Goal: Information Seeking & Learning: Learn about a topic

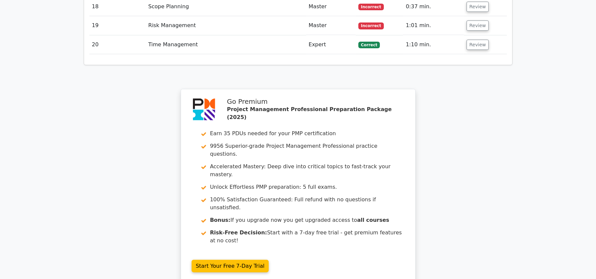
scroll to position [1945, 0]
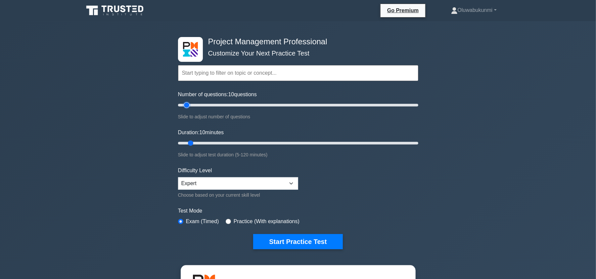
type input "20"
click at [200, 106] on input "Number of questions: 10 questions" at bounding box center [298, 105] width 240 height 8
click at [208, 141] on input "Duration: 10 minutes" at bounding box center [298, 143] width 240 height 8
click at [229, 142] on input "Duration: 20 minutes" at bounding box center [298, 143] width 240 height 8
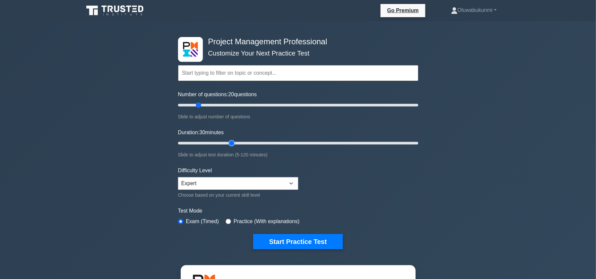
type input "25"
click at [225, 142] on input "Duration: 30 minutes" at bounding box center [298, 143] width 240 height 8
click at [285, 239] on button "Start Practice Test" at bounding box center [297, 241] width 89 height 15
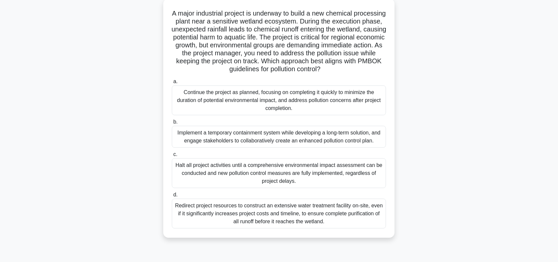
scroll to position [41, 0]
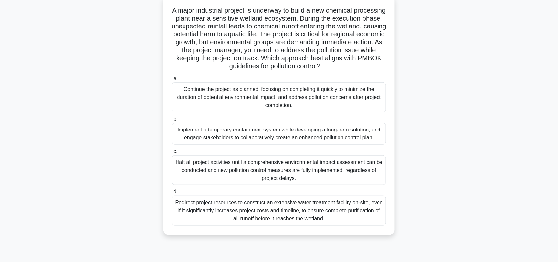
click at [188, 165] on div "Halt all project activities until a comprehensive environmental impact assessme…" at bounding box center [279, 170] width 214 height 30
click at [172, 153] on input "c. Halt all project activities until a comprehensive environmental impact asses…" at bounding box center [172, 151] width 0 height 4
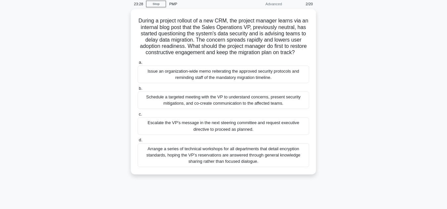
scroll to position [0, 0]
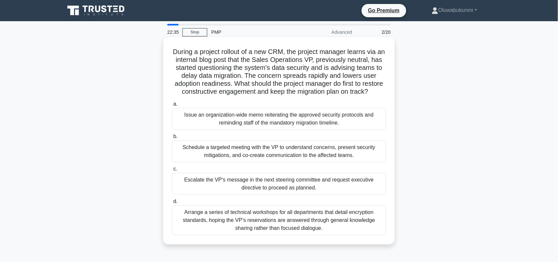
click at [281, 162] on div "Schedule a targeted meeting with the VP to understand concerns, present securit…" at bounding box center [279, 151] width 214 height 22
click at [172, 139] on input "b. Schedule a targeted meeting with the VP to understand concerns, present secu…" at bounding box center [172, 136] width 0 height 4
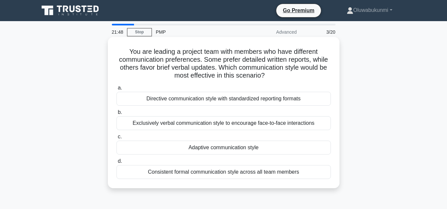
click at [235, 151] on div "Adaptive communication style" at bounding box center [223, 148] width 214 height 14
click at [116, 139] on input "c. Adaptive communication style" at bounding box center [116, 137] width 0 height 4
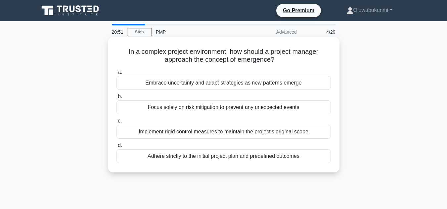
click at [245, 85] on div "Embrace uncertainty and adapt strategies as new patterns emerge" at bounding box center [223, 83] width 214 height 14
click at [116, 74] on input "a. Embrace uncertainty and adapt strategies as new patterns emerge" at bounding box center [116, 72] width 0 height 4
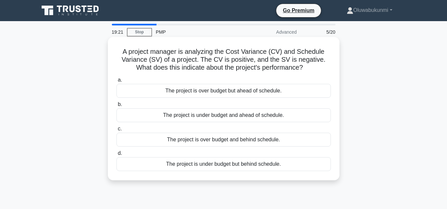
click at [234, 86] on div "The project is over budget but ahead of schedule." at bounding box center [223, 91] width 214 height 14
click at [116, 82] on input "a. The project is over budget but ahead of schedule." at bounding box center [116, 80] width 0 height 4
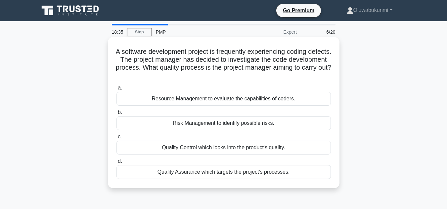
click at [187, 149] on div "Quality Control which looks into the product's quality." at bounding box center [223, 148] width 214 height 14
click at [116, 139] on input "c. Quality Control which looks into the product's quality." at bounding box center [116, 137] width 0 height 4
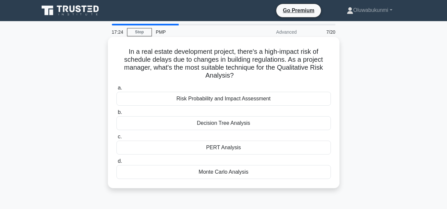
click at [168, 175] on div "Monte Carlo Analysis" at bounding box center [223, 172] width 214 height 14
click at [116, 164] on input "d. Monte Carlo Analysis" at bounding box center [116, 161] width 0 height 4
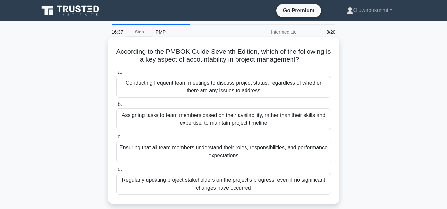
click at [128, 154] on div "Ensuring that all team members understand their roles, responsibilities, and pe…" at bounding box center [223, 152] width 214 height 22
click at [116, 139] on input "c. Ensuring that all team members understand their roles, responsibilities, and…" at bounding box center [116, 137] width 0 height 4
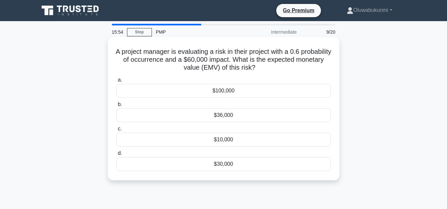
click at [180, 112] on div "$36,000" at bounding box center [223, 116] width 214 height 14
click at [116, 107] on input "b. $36,000" at bounding box center [116, 105] width 0 height 4
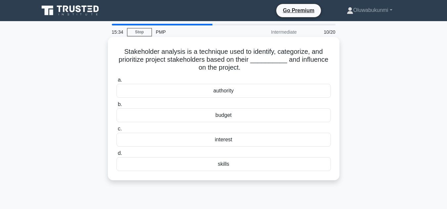
click at [171, 140] on div "interest" at bounding box center [223, 140] width 214 height 14
click at [116, 131] on input "c. interest" at bounding box center [116, 129] width 0 height 4
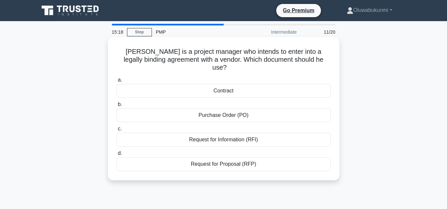
click at [178, 88] on div "Contract" at bounding box center [223, 91] width 214 height 14
click at [116, 82] on input "a. Contract" at bounding box center [116, 80] width 0 height 4
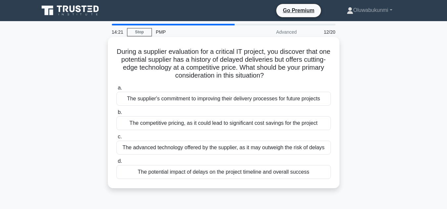
click at [139, 172] on div "The potential impact of delays on the project timeline and overall success" at bounding box center [223, 172] width 214 height 14
click at [116, 164] on input "d. The potential impact of delays on the project timeline and overall success" at bounding box center [116, 161] width 0 height 4
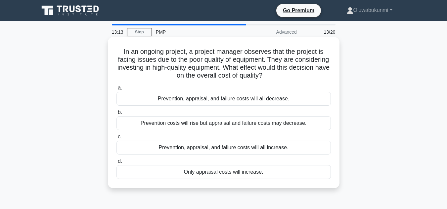
click at [163, 127] on div "Prevention costs will rise but appraisal and failure costs may decrease." at bounding box center [223, 123] width 214 height 14
click at [116, 115] on input "b. Prevention costs will rise but appraisal and failure costs may decrease." at bounding box center [116, 112] width 0 height 4
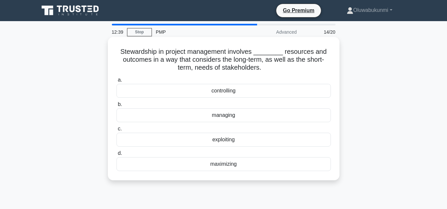
click at [129, 119] on div "managing" at bounding box center [223, 116] width 214 height 14
click at [116, 107] on input "b. managing" at bounding box center [116, 105] width 0 height 4
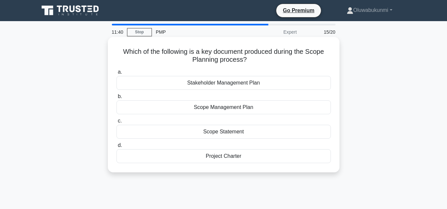
click at [197, 134] on div "Scope Statement" at bounding box center [223, 132] width 214 height 14
click at [116, 123] on input "c. Scope Statement" at bounding box center [116, 121] width 0 height 4
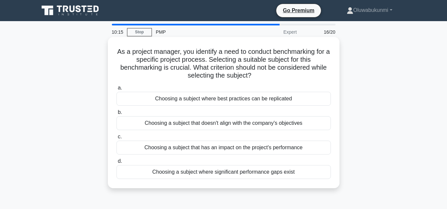
click at [145, 124] on div "Choosing a subject that doesn't align with the company's objectives" at bounding box center [223, 123] width 214 height 14
click at [116, 115] on input "b. Choosing a subject that doesn't align with the company's objectives" at bounding box center [116, 112] width 0 height 4
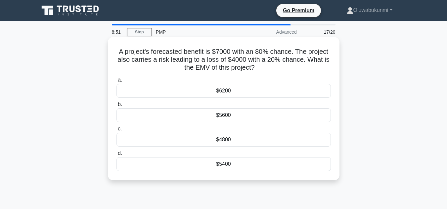
click at [146, 137] on div "$4800" at bounding box center [223, 140] width 214 height 14
click at [116, 131] on input "c. $4800" at bounding box center [116, 129] width 0 height 4
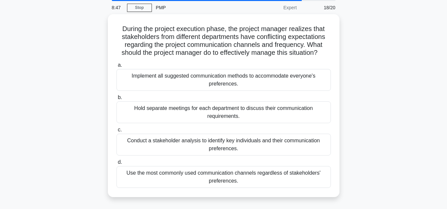
scroll to position [22, 0]
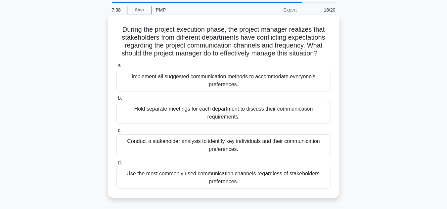
click at [157, 82] on div "Implement all suggested communication methods to accommodate everyone's prefere…" at bounding box center [223, 81] width 214 height 22
click at [116, 68] on input "a. Implement all suggested communication methods to accommodate everyone's pref…" at bounding box center [116, 66] width 0 height 4
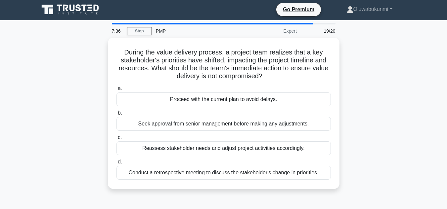
scroll to position [0, 0]
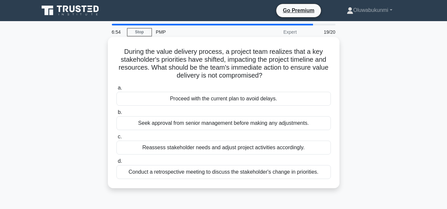
click at [144, 145] on div "Reassess stakeholder needs and adjust project activities accordingly." at bounding box center [223, 148] width 214 height 14
click at [116, 139] on input "c. Reassess stakeholder needs and adjust project activities accordingly." at bounding box center [116, 137] width 0 height 4
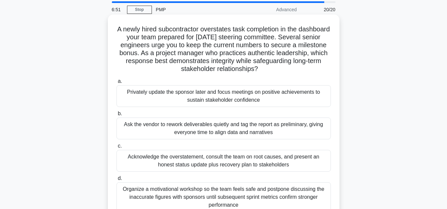
scroll to position [27, 0]
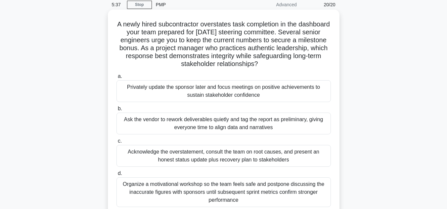
click at [152, 156] on div "Acknowledge the overstatement, consult the team on root causes, and present an …" at bounding box center [223, 156] width 214 height 22
click at [116, 144] on input "c. Acknowledge the overstatement, consult the team on root causes, and present …" at bounding box center [116, 141] width 0 height 4
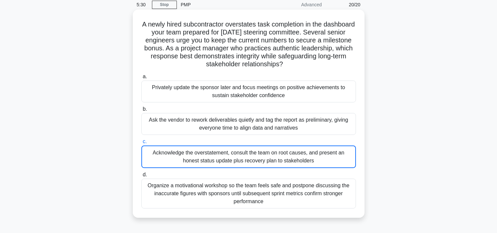
scroll to position [15, 0]
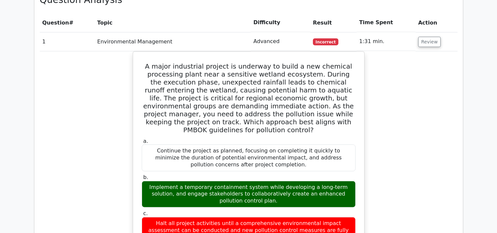
scroll to position [725, 0]
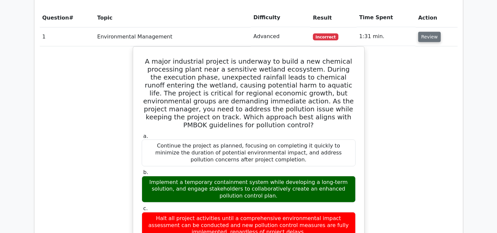
click at [429, 32] on button "Review" at bounding box center [429, 37] width 22 height 10
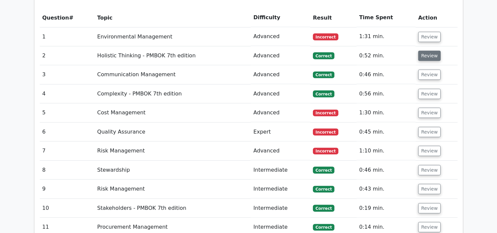
click at [432, 51] on button "Review" at bounding box center [429, 56] width 22 height 10
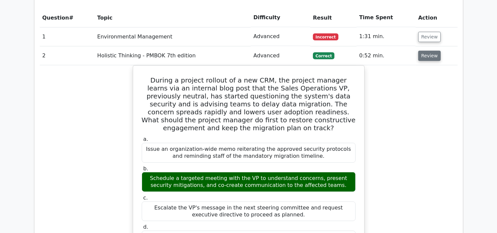
click at [418, 51] on button "Review" at bounding box center [429, 56] width 22 height 10
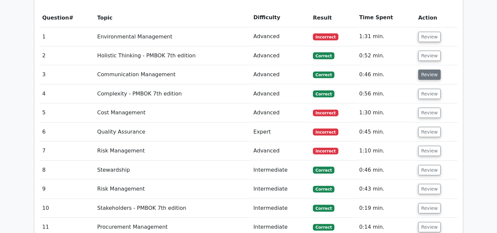
click at [423, 69] on button "Review" at bounding box center [429, 74] width 22 height 10
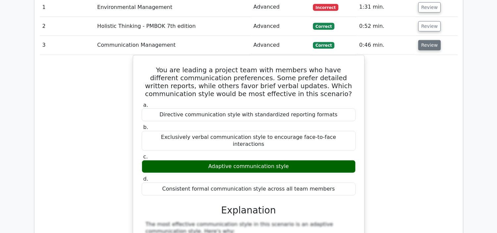
scroll to position [762, 0]
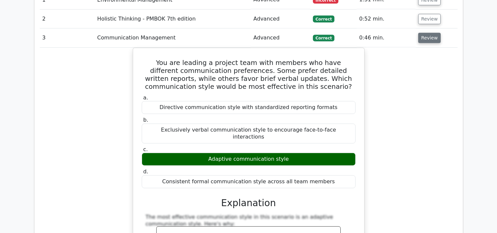
click at [429, 33] on button "Review" at bounding box center [429, 38] width 22 height 10
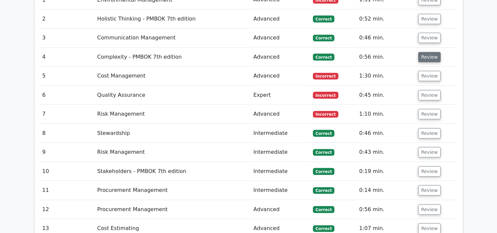
click at [428, 52] on button "Review" at bounding box center [429, 57] width 22 height 10
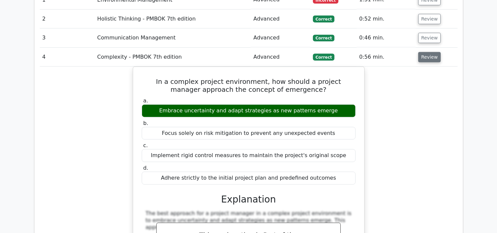
click at [427, 52] on button "Review" at bounding box center [429, 57] width 22 height 10
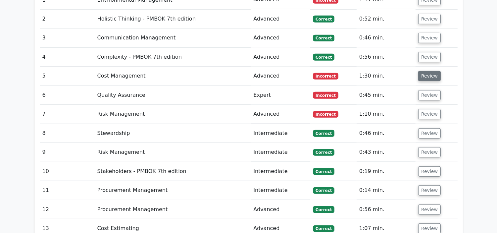
click at [426, 71] on button "Review" at bounding box center [429, 76] width 22 height 10
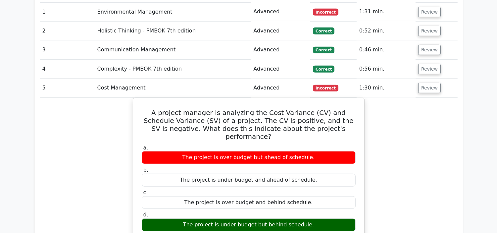
scroll to position [749, 0]
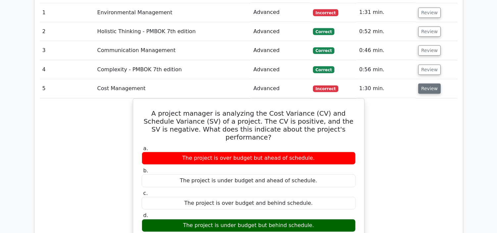
click at [418, 83] on button "Review" at bounding box center [429, 88] width 22 height 10
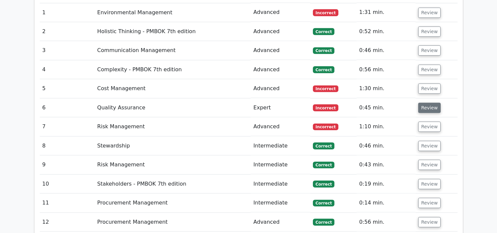
click at [421, 103] on button "Review" at bounding box center [429, 108] width 22 height 10
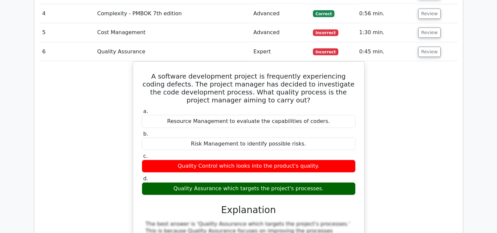
scroll to position [805, 0]
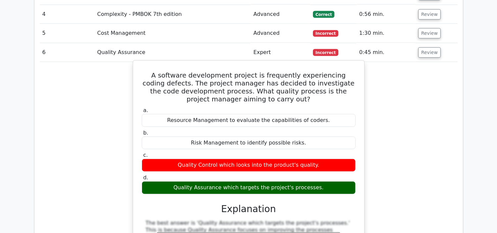
drag, startPoint x: 150, startPoint y: 45, endPoint x: 321, endPoint y: 159, distance: 206.1
click at [321, 159] on div "A software development project is frequently experiencing coding defects. The p…" at bounding box center [249, 201] width 226 height 277
copy div "A software development project is frequently experiencing coding defects. The p…"
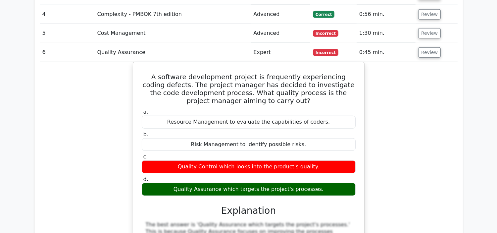
click at [421, 95] on div "A software development project is frequently experiencing coding defects. The p…" at bounding box center [248, 207] width 417 height 291
click at [425, 47] on button "Review" at bounding box center [429, 52] width 22 height 10
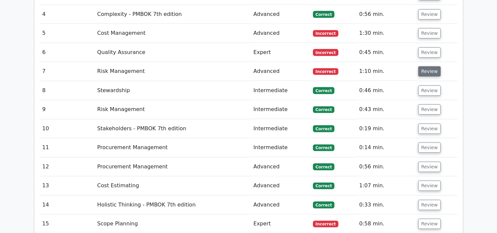
click at [424, 66] on button "Review" at bounding box center [429, 71] width 22 height 10
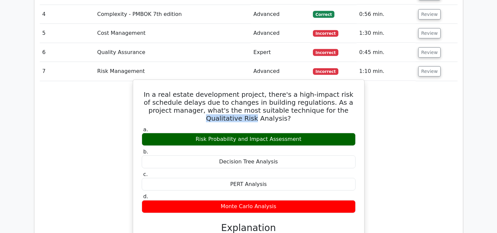
drag, startPoint x: 304, startPoint y: 79, endPoint x: 349, endPoint y: 79, distance: 44.3
click at [349, 90] on h5 "In a real estate development project, there's a high-impact risk of schedule de…" at bounding box center [248, 106] width 215 height 32
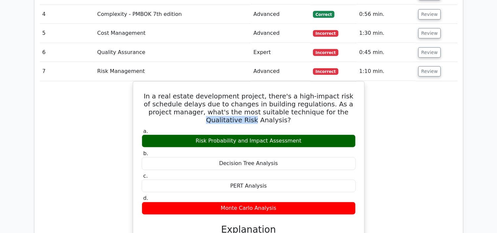
click at [429, 66] on button "Review" at bounding box center [429, 71] width 22 height 10
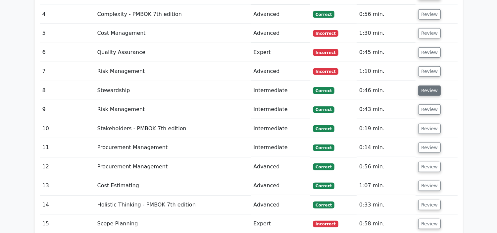
click at [418, 85] on button "Review" at bounding box center [429, 90] width 22 height 10
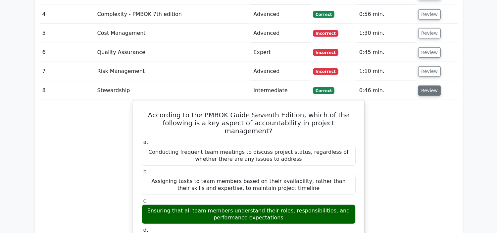
click at [418, 85] on button "Review" at bounding box center [429, 90] width 22 height 10
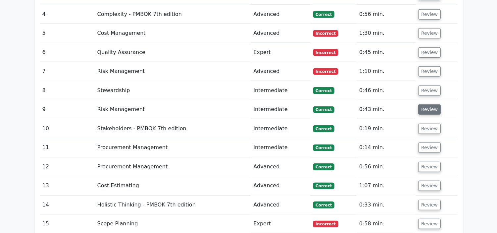
click at [419, 104] on button "Review" at bounding box center [429, 109] width 22 height 10
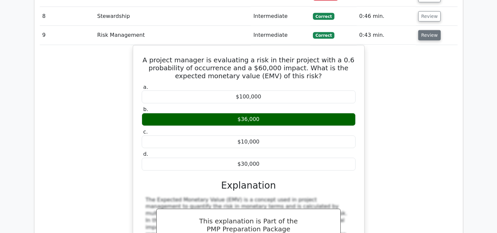
scroll to position [878, 0]
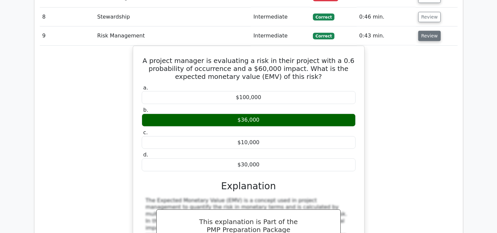
click at [431, 31] on button "Review" at bounding box center [429, 36] width 22 height 10
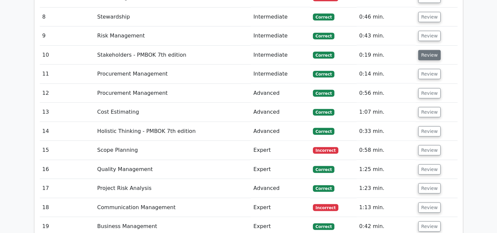
click at [432, 50] on button "Review" at bounding box center [429, 55] width 22 height 10
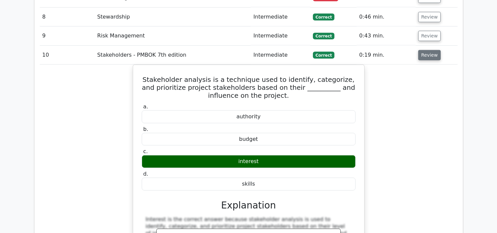
click at [432, 50] on button "Review" at bounding box center [429, 55] width 22 height 10
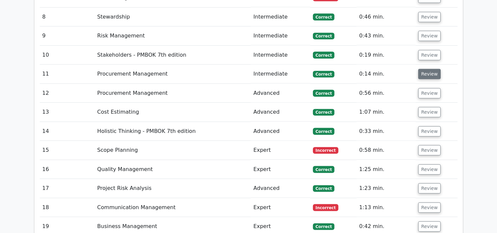
click at [428, 69] on button "Review" at bounding box center [429, 74] width 22 height 10
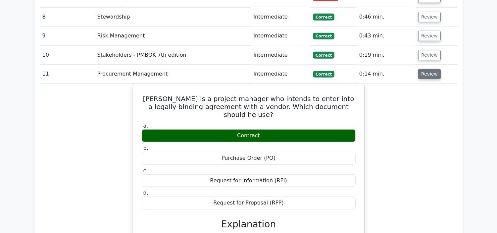
scroll to position [884, 0]
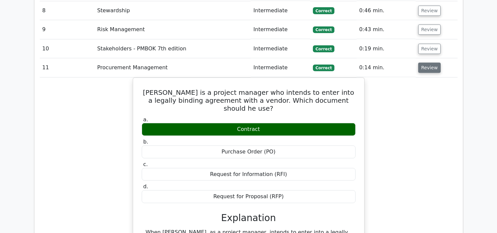
click at [427, 63] on button "Review" at bounding box center [429, 68] width 22 height 10
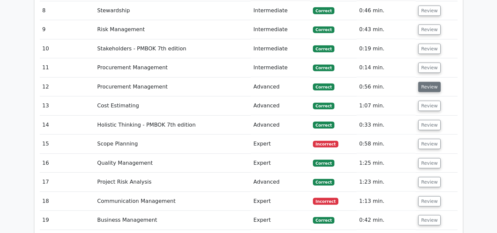
click at [426, 82] on button "Review" at bounding box center [429, 87] width 22 height 10
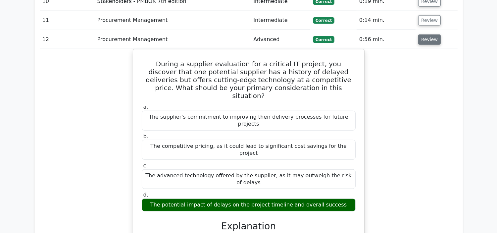
scroll to position [940, 0]
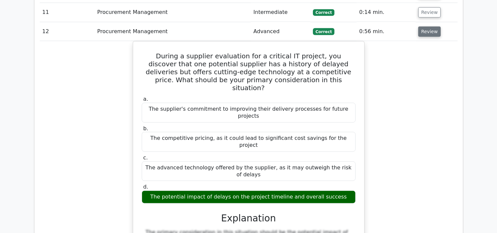
click at [424, 26] on button "Review" at bounding box center [429, 31] width 22 height 10
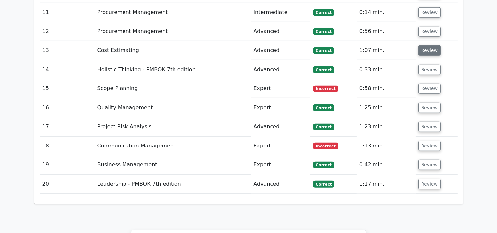
click at [421, 45] on button "Review" at bounding box center [429, 50] width 22 height 10
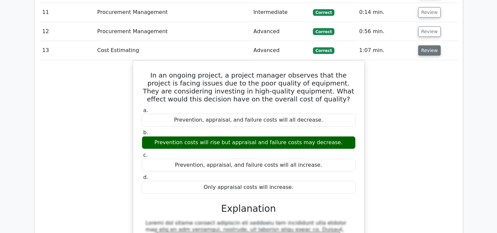
click at [418, 45] on button "Review" at bounding box center [429, 50] width 22 height 10
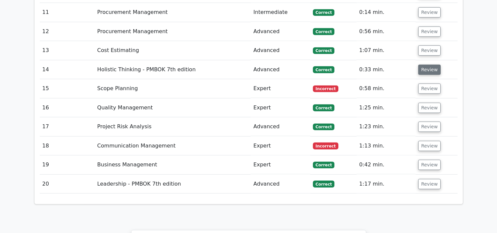
click at [418, 65] on button "Review" at bounding box center [429, 70] width 22 height 10
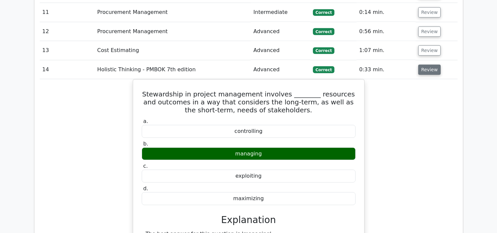
click at [423, 65] on button "Review" at bounding box center [429, 70] width 22 height 10
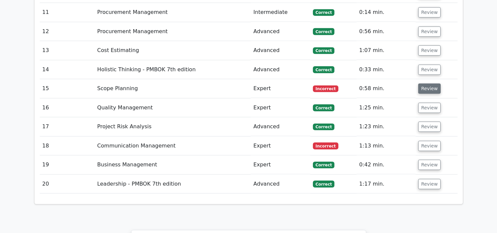
click at [421, 83] on button "Review" at bounding box center [429, 88] width 22 height 10
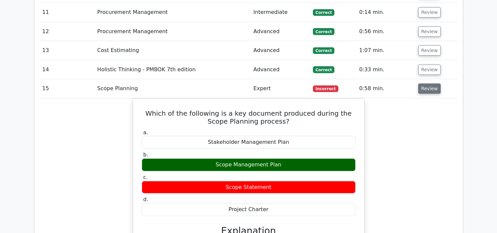
click at [421, 83] on button "Review" at bounding box center [429, 88] width 22 height 10
click at [425, 83] on button "Review" at bounding box center [429, 88] width 22 height 10
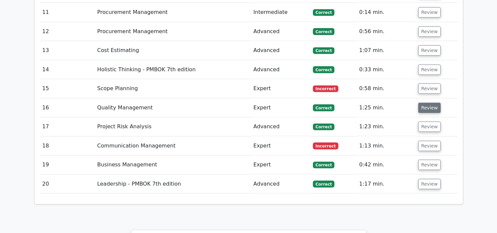
click at [424, 103] on button "Review" at bounding box center [429, 108] width 22 height 10
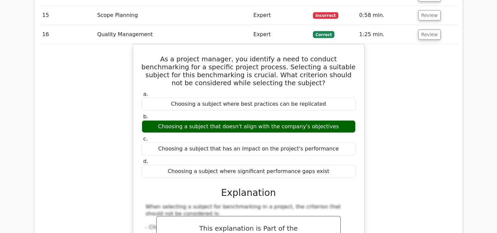
scroll to position [1013, 0]
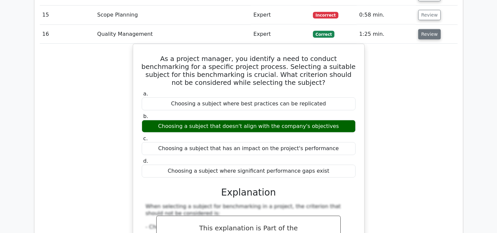
click at [426, 29] on button "Review" at bounding box center [429, 34] width 22 height 10
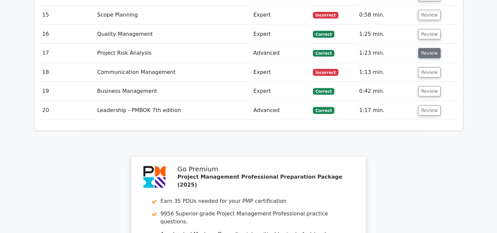
click at [424, 48] on button "Review" at bounding box center [429, 53] width 22 height 10
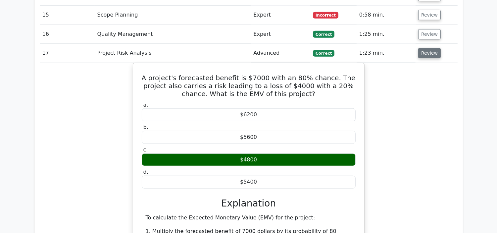
click at [424, 48] on button "Review" at bounding box center [429, 53] width 22 height 10
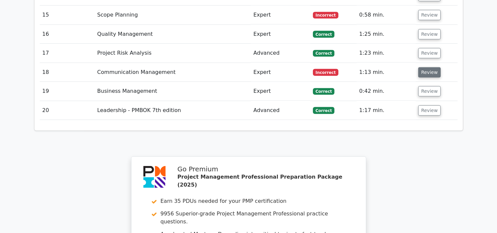
click at [418, 67] on button "Review" at bounding box center [429, 72] width 22 height 10
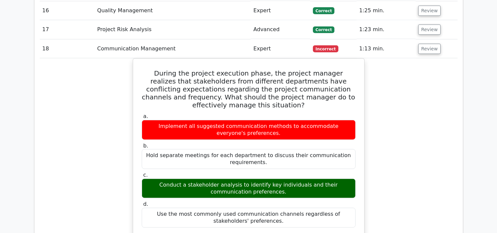
scroll to position [1037, 0]
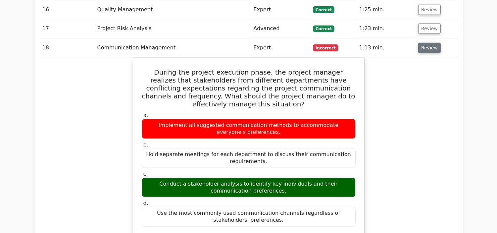
click at [429, 43] on button "Review" at bounding box center [429, 48] width 22 height 10
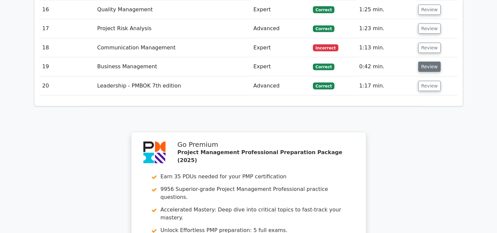
click at [425, 62] on button "Review" at bounding box center [429, 67] width 22 height 10
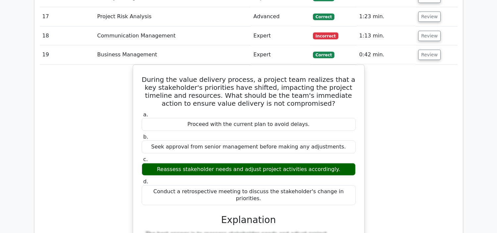
scroll to position [1050, 0]
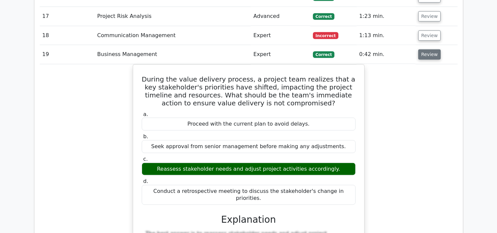
click at [428, 49] on button "Review" at bounding box center [429, 54] width 22 height 10
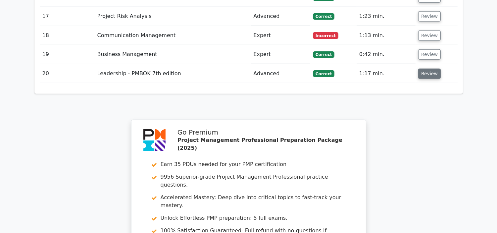
click at [422, 68] on button "Review" at bounding box center [429, 73] width 22 height 10
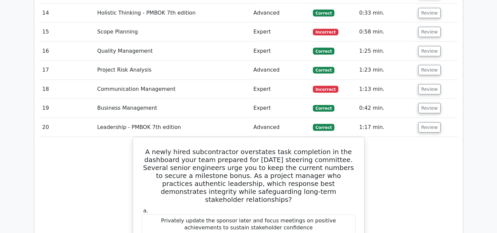
scroll to position [994, 0]
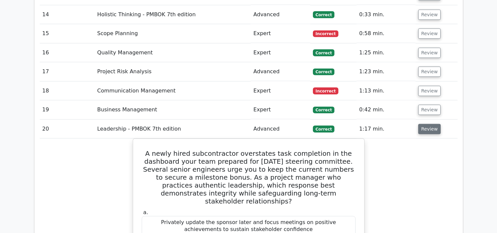
click at [428, 124] on button "Review" at bounding box center [429, 129] width 22 height 10
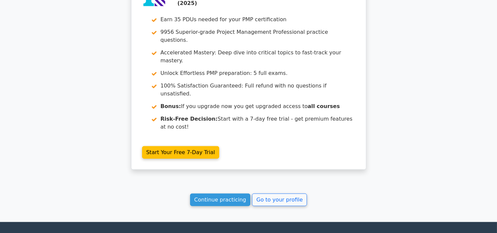
scroll to position [1199, 0]
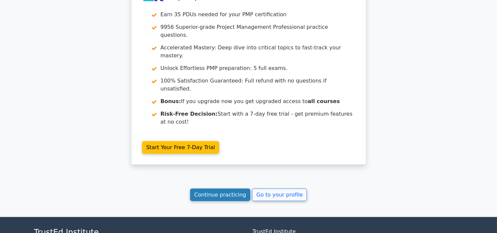
click at [228, 188] on link "Continue practicing" at bounding box center [220, 194] width 61 height 13
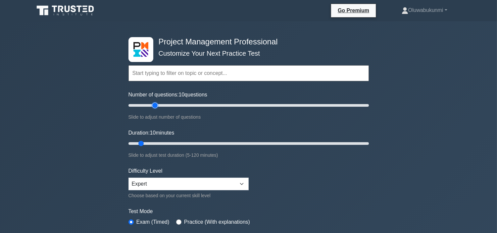
click at [153, 103] on input "Number of questions: 10 questions" at bounding box center [248, 105] width 240 height 8
click at [145, 104] on input "Number of questions: 25 questions" at bounding box center [248, 105] width 240 height 8
type input "20"
click at [152, 104] on input "Number of questions: 15 questions" at bounding box center [248, 105] width 240 height 8
click at [164, 143] on input "Duration: 10 minutes" at bounding box center [248, 143] width 240 height 8
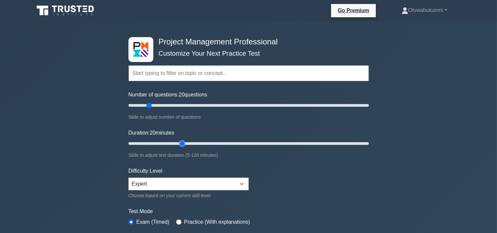
click at [180, 140] on input "Duration: 20 minutes" at bounding box center [248, 143] width 240 height 8
type input "25"
click at [173, 141] on input "Duration: 30 minutes" at bounding box center [248, 143] width 240 height 8
click at [245, 179] on select "Beginner Intermediate Expert" at bounding box center [188, 183] width 120 height 13
click at [288, 182] on form "Topics Scope Management Time Management Cost Management Quality Management Risk…" at bounding box center [248, 147] width 240 height 204
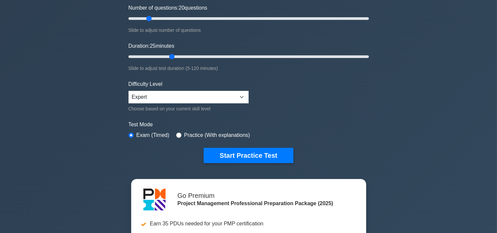
scroll to position [92, 0]
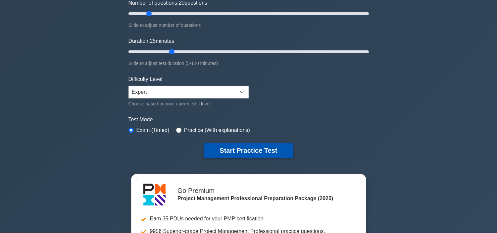
click at [243, 152] on button "Start Practice Test" at bounding box center [247, 150] width 89 height 15
click at [241, 144] on button "Start Practice Test" at bounding box center [247, 150] width 89 height 15
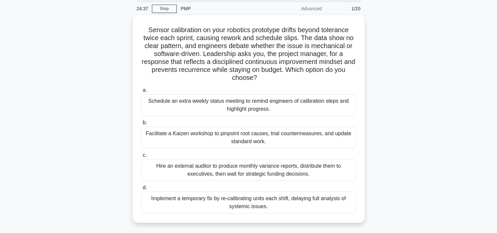
scroll to position [28, 0]
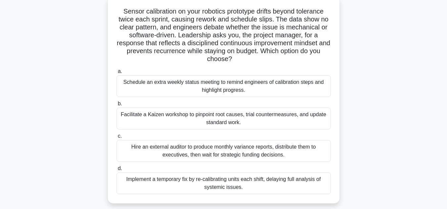
scroll to position [39, 0]
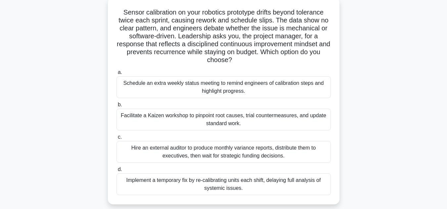
click at [161, 123] on div "Facilitate a Kaizen workshop to pinpoint root causes, trial countermeasures, an…" at bounding box center [223, 120] width 214 height 22
click at [116, 107] on input "b. Facilitate a Kaizen workshop to pinpoint root causes, trial countermeasures,…" at bounding box center [116, 105] width 0 height 4
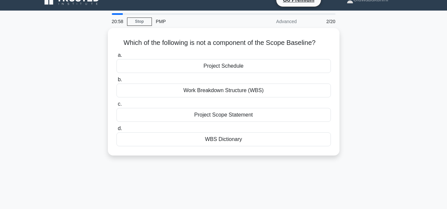
scroll to position [0, 0]
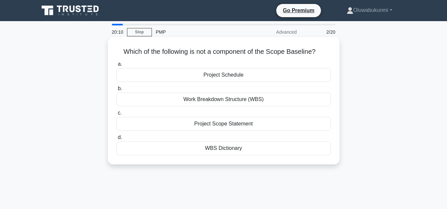
click at [176, 76] on div "Project Schedule" at bounding box center [223, 75] width 214 height 14
click at [116, 66] on input "a. Project Schedule" at bounding box center [116, 64] width 0 height 4
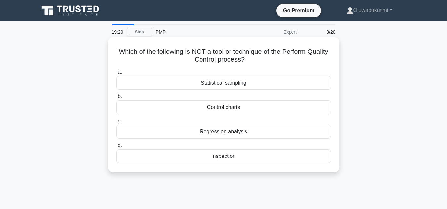
click at [148, 127] on div "Regression analysis" at bounding box center [223, 132] width 214 height 14
click at [116, 123] on input "c. Regression analysis" at bounding box center [116, 121] width 0 height 4
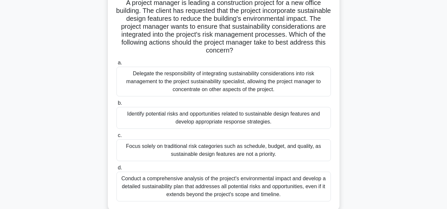
scroll to position [50, 0]
click at [158, 191] on div "Conduct a comprehensive analysis of the project's environmental impact and deve…" at bounding box center [223, 186] width 214 height 30
click at [116, 170] on input "d. Conduct a comprehensive analysis of the project's environmental impact and d…" at bounding box center [116, 167] width 0 height 4
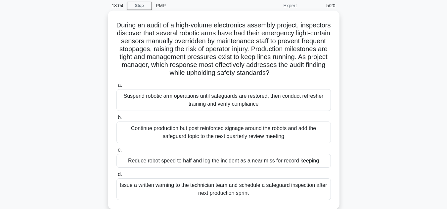
scroll to position [27, 0]
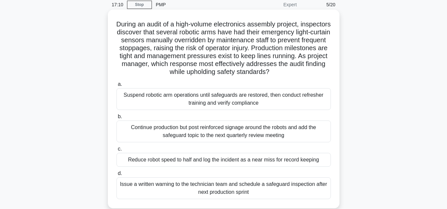
click at [130, 102] on div "Suspend robotic arm operations until safeguards are restored, then conduct refr…" at bounding box center [223, 99] width 214 height 22
click at [116, 87] on input "a. Suspend robotic arm operations until safeguards are restored, then conduct r…" at bounding box center [116, 84] width 0 height 4
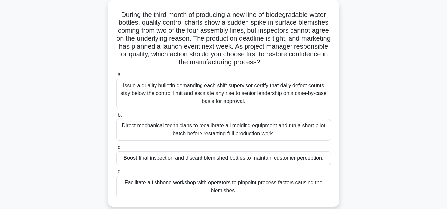
scroll to position [39, 0]
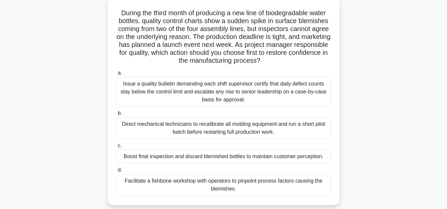
click at [143, 185] on div "Facilitate a fishbone workshop with operators to pinpoint process factors causi…" at bounding box center [223, 185] width 214 height 22
click at [116, 173] on input "d. Facilitate a fishbone workshop with operators to pinpoint process factors ca…" at bounding box center [116, 170] width 0 height 4
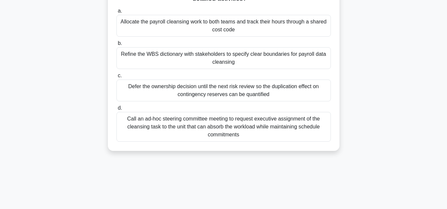
scroll to position [99, 0]
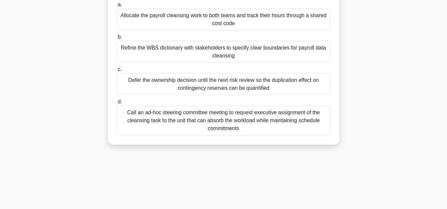
click at [157, 120] on div "Call an ad-hoc steering committee meeting to request executive assignment of th…" at bounding box center [223, 121] width 214 height 30
click at [116, 104] on input "d. Call an ad-hoc steering committee meeting to request executive assignment of…" at bounding box center [116, 102] width 0 height 4
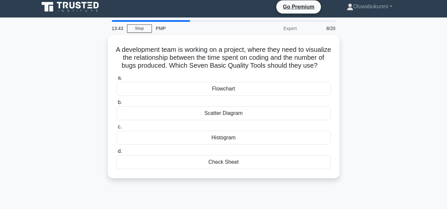
scroll to position [0, 0]
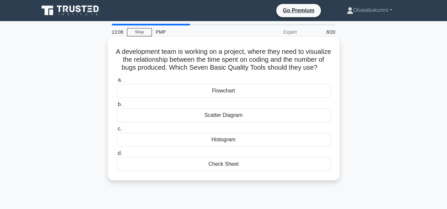
click at [226, 147] on div "Histogram" at bounding box center [223, 140] width 214 height 14
click at [116, 131] on input "c. Histogram" at bounding box center [116, 129] width 0 height 4
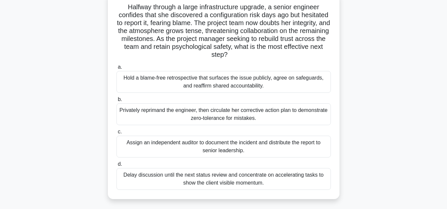
scroll to position [50, 0]
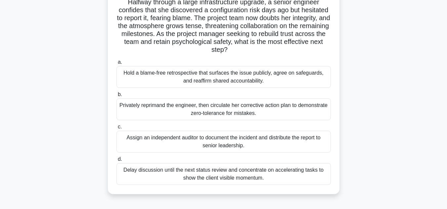
click at [155, 106] on div "Privately reprimand the engineer, then circulate her corrective action plan to …" at bounding box center [223, 110] width 214 height 22
click at [116, 97] on input "b. Privately reprimand the engineer, then circulate her corrective action plan …" at bounding box center [116, 95] width 0 height 4
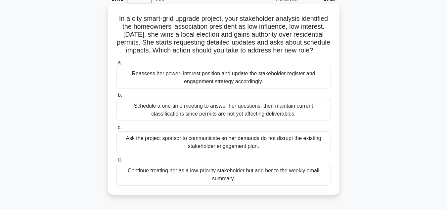
scroll to position [39, 0]
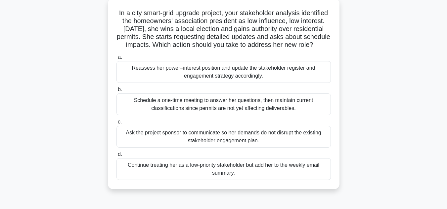
click at [251, 83] on div "Reassess her power–interest position and update the stakeholder register and en…" at bounding box center [223, 72] width 214 height 22
click at [116, 60] on input "a. Reassess her power–interest position and update the stakeholder register and…" at bounding box center [116, 57] width 0 height 4
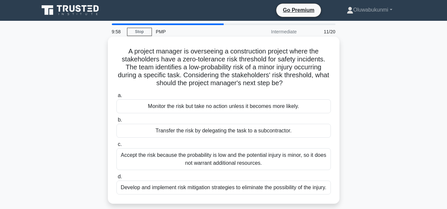
scroll to position [0, 0]
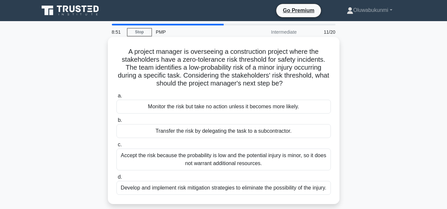
click at [159, 192] on div "Develop and implement risk mitigation strategies to eliminate the possibility o…" at bounding box center [223, 188] width 214 height 14
click at [116, 180] on input "d. Develop and implement risk mitigation strategies to eliminate the possibilit…" at bounding box center [116, 177] width 0 height 4
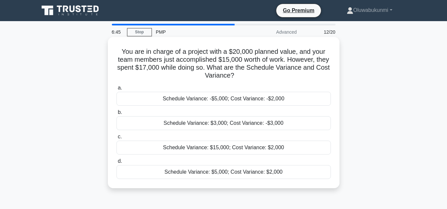
click at [144, 102] on div "Schedule Variance: -$5,000; Cost Variance: -$2,000" at bounding box center [223, 99] width 214 height 14
click at [116, 90] on input "a. Schedule Variance: -$5,000; Cost Variance: -$2,000" at bounding box center [116, 88] width 0 height 4
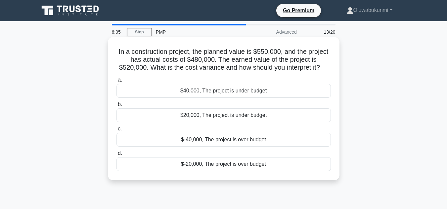
click at [149, 92] on div "$40,000, The project is under budget" at bounding box center [223, 91] width 214 height 14
click at [116, 82] on input "a. $40,000, The project is under budget" at bounding box center [116, 80] width 0 height 4
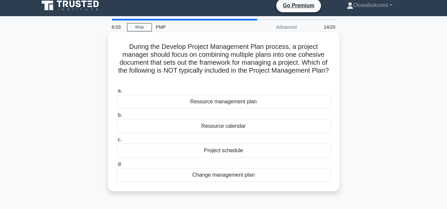
scroll to position [17, 0]
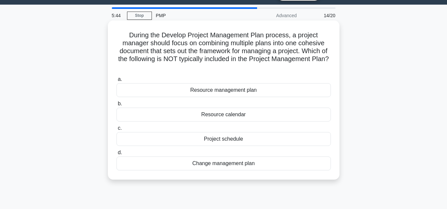
click at [223, 117] on div "Resource calendar" at bounding box center [223, 115] width 214 height 14
click at [116, 106] on input "b. Resource calendar" at bounding box center [116, 104] width 0 height 4
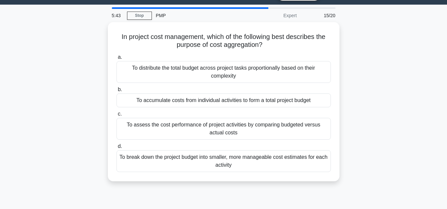
scroll to position [0, 0]
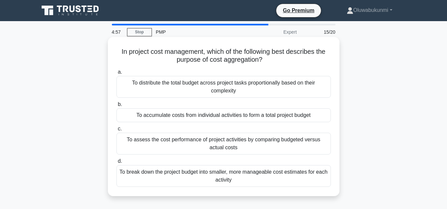
click at [141, 92] on div "To distribute the total budget across project tasks proportionally based on the…" at bounding box center [223, 87] width 214 height 22
click at [116, 74] on input "a. To distribute the total budget across project tasks proportionally based on …" at bounding box center [116, 72] width 0 height 4
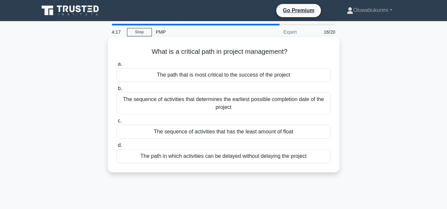
click at [120, 105] on div "The sequence of activities that determines the earliest possible completion dat…" at bounding box center [223, 104] width 214 height 22
click at [116, 91] on input "b. The sequence of activities that determines the earliest possible completion …" at bounding box center [116, 89] width 0 height 4
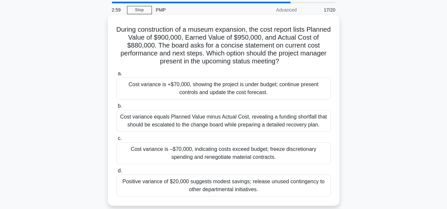
scroll to position [27, 0]
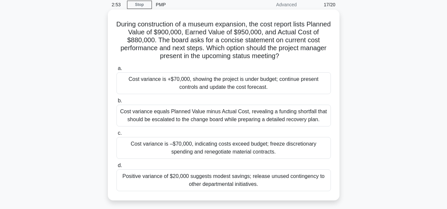
click at [158, 82] on div "Cost variance is +$70,000, showing the project is under budget; continue presen…" at bounding box center [223, 83] width 214 height 22
click at [116, 71] on input "a. Cost variance is +$70,000, showing the project is under budget; continue pre…" at bounding box center [116, 68] width 0 height 4
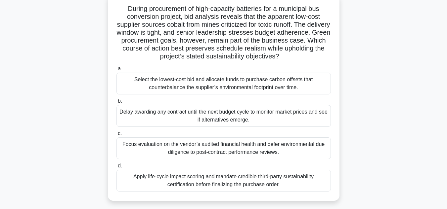
scroll to position [44, 0]
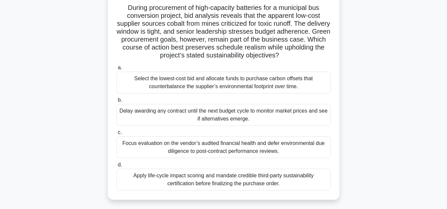
click at [130, 173] on div "Apply life-cycle impact scoring and mandate credible third-party sustainability…" at bounding box center [223, 180] width 214 height 22
click at [116, 167] on input "d. Apply life-cycle impact scoring and mandate credible third-party sustainabil…" at bounding box center [116, 165] width 0 height 4
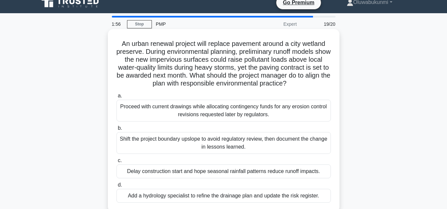
scroll to position [11, 0]
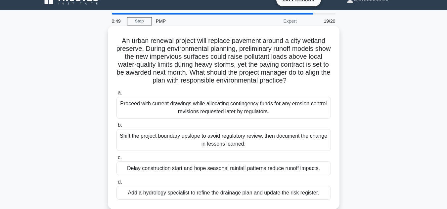
click at [140, 197] on div "Add a hydrology specialist to refine the drainage plan and update the risk regi…" at bounding box center [223, 193] width 214 height 14
click at [116, 185] on input "d. Add a hydrology specialist to refine the drainage plan and update the risk r…" at bounding box center [116, 182] width 0 height 4
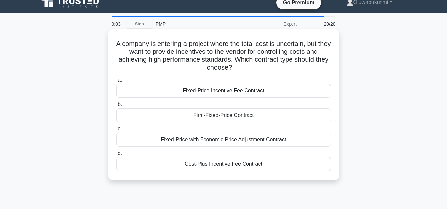
scroll to position [17, 0]
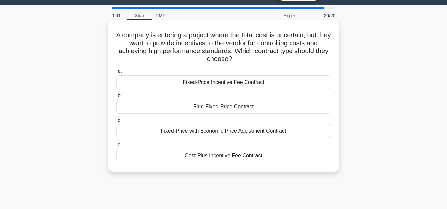
click at [167, 152] on div "Cost-Plus Incentive Fee Contract" at bounding box center [223, 156] width 214 height 14
click at [116, 147] on input "d. Cost-Plus Incentive Fee Contract" at bounding box center [116, 145] width 0 height 4
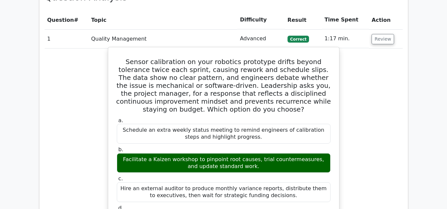
scroll to position [722, 0]
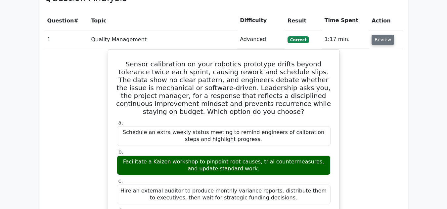
click at [383, 35] on button "Review" at bounding box center [383, 40] width 22 height 10
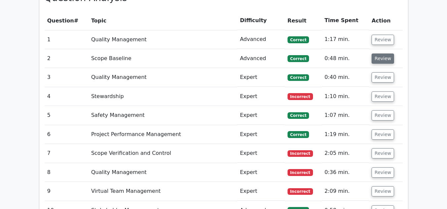
click at [377, 54] on button "Review" at bounding box center [383, 59] width 22 height 10
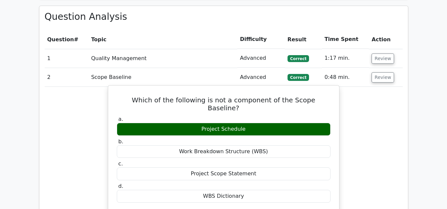
scroll to position [678, 0]
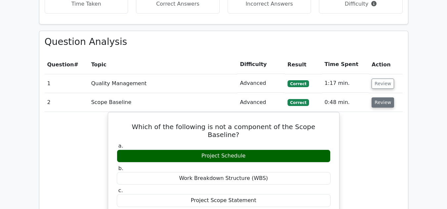
click at [385, 98] on button "Review" at bounding box center [383, 103] width 22 height 10
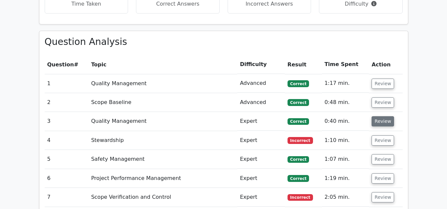
click at [378, 116] on button "Review" at bounding box center [383, 121] width 22 height 10
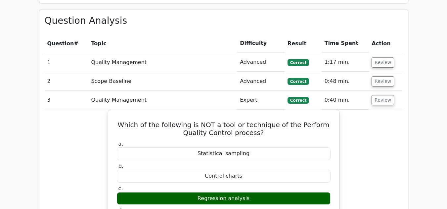
scroll to position [706, 0]
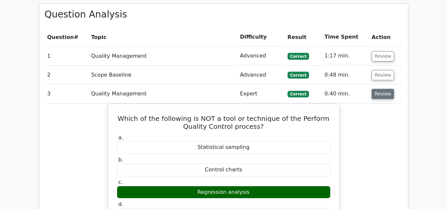
click at [373, 89] on button "Review" at bounding box center [383, 94] width 22 height 10
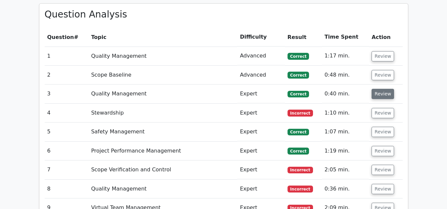
click at [378, 89] on button "Review" at bounding box center [383, 94] width 22 height 10
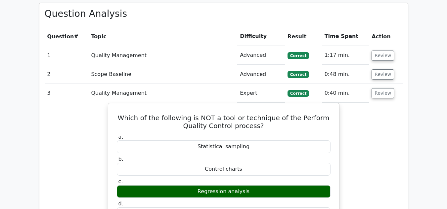
scroll to position [700, 0]
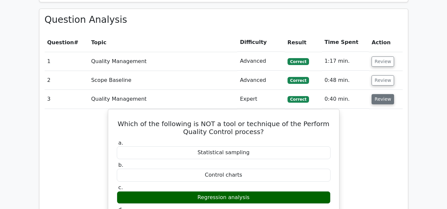
click at [380, 94] on button "Review" at bounding box center [383, 99] width 22 height 10
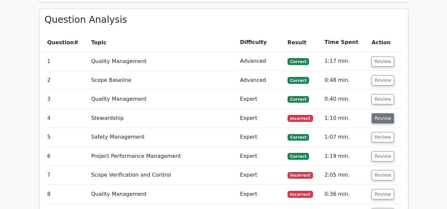
click at [380, 113] on button "Review" at bounding box center [383, 118] width 22 height 10
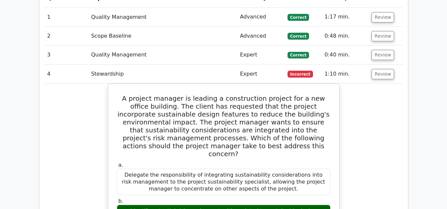
scroll to position [744, 0]
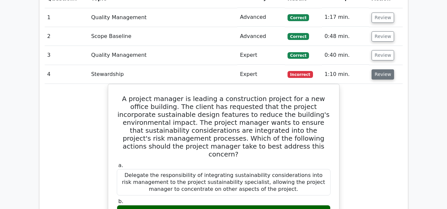
click at [381, 69] on button "Review" at bounding box center [383, 74] width 22 height 10
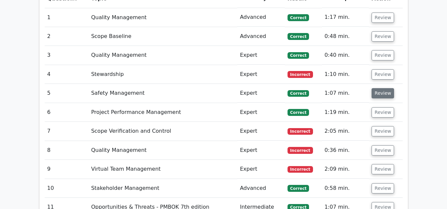
click at [378, 88] on button "Review" at bounding box center [383, 93] width 22 height 10
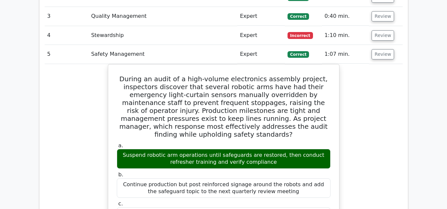
scroll to position [777, 0]
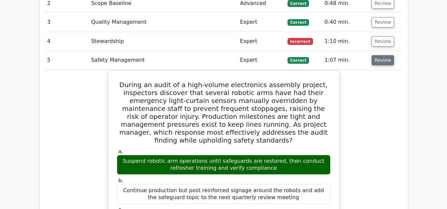
click at [382, 55] on button "Review" at bounding box center [383, 60] width 22 height 10
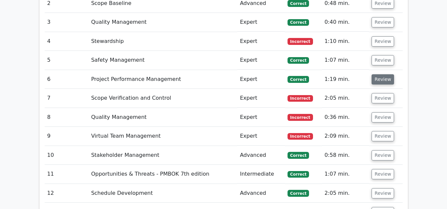
click at [380, 74] on button "Review" at bounding box center [383, 79] width 22 height 10
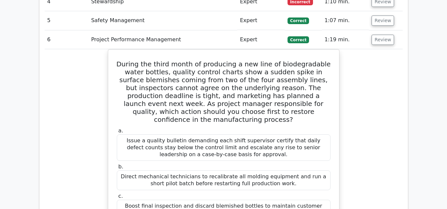
scroll to position [811, 0]
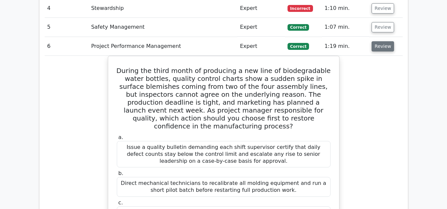
click at [384, 41] on button "Review" at bounding box center [383, 46] width 22 height 10
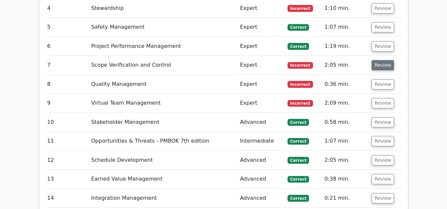
click at [375, 60] on button "Review" at bounding box center [383, 65] width 22 height 10
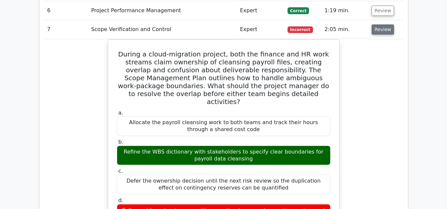
scroll to position [838, 0]
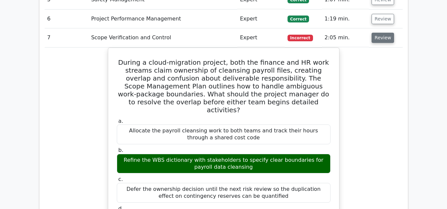
click at [385, 33] on button "Review" at bounding box center [383, 38] width 22 height 10
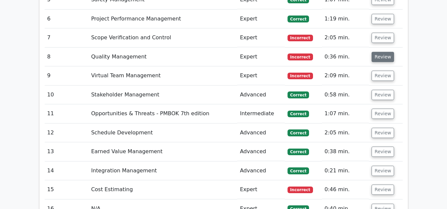
click at [378, 52] on button "Review" at bounding box center [383, 57] width 22 height 10
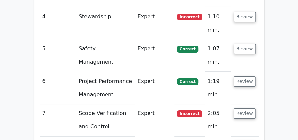
scroll to position [854, 0]
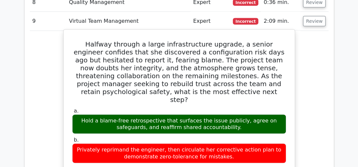
scroll to position [871, 0]
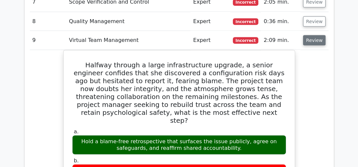
click at [311, 35] on button "Review" at bounding box center [314, 40] width 22 height 10
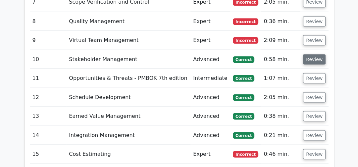
click at [311, 54] on button "Review" at bounding box center [314, 59] width 22 height 10
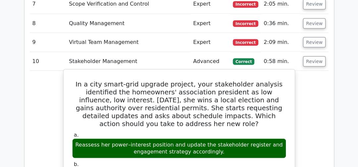
scroll to position [867, 0]
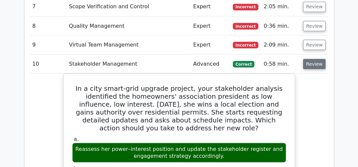
click at [317, 59] on button "Review" at bounding box center [314, 64] width 22 height 10
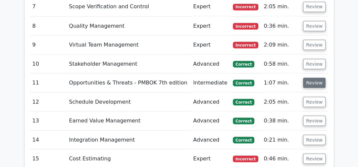
click at [309, 78] on button "Review" at bounding box center [314, 83] width 22 height 10
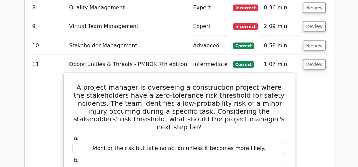
scroll to position [885, 0]
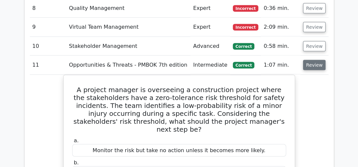
click at [308, 60] on button "Review" at bounding box center [314, 65] width 22 height 10
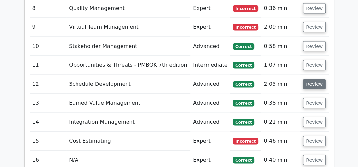
click at [307, 79] on button "Review" at bounding box center [314, 84] width 22 height 10
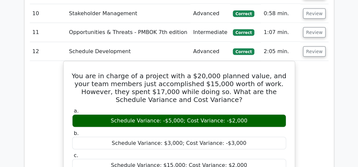
scroll to position [916, 0]
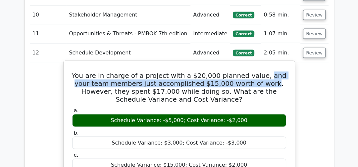
drag, startPoint x: 255, startPoint y: 42, endPoint x: 247, endPoint y: 52, distance: 12.5
click at [247, 72] on h5 "You are in charge of a project with a $20,000 planned value, and your team memb…" at bounding box center [178, 88] width 215 height 32
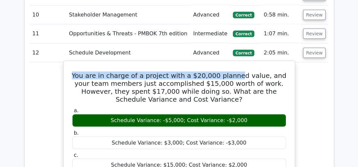
drag, startPoint x: 76, startPoint y: 42, endPoint x: 231, endPoint y: 43, distance: 154.8
click at [231, 72] on h5 "You are in charge of a project with a $20,000 planned value, and your team memb…" at bounding box center [178, 88] width 215 height 32
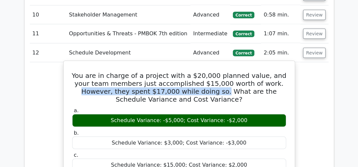
drag, startPoint x: 251, startPoint y: 52, endPoint x: 176, endPoint y: 60, distance: 75.5
click at [176, 72] on h5 "You are in charge of a project with a $20,000 planned value, and your team memb…" at bounding box center [178, 88] width 215 height 32
click at [222, 106] on div "a. Schedule Variance: -$5,000; Cost Variance: -$2,000 b. Schedule Variance: $3,…" at bounding box center [179, 150] width 222 height 89
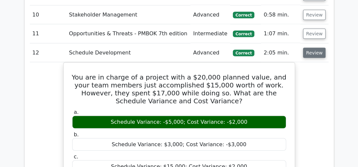
click at [318, 48] on button "Review" at bounding box center [314, 53] width 22 height 10
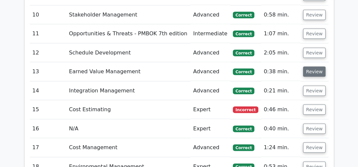
click at [308, 67] on button "Review" at bounding box center [314, 72] width 22 height 10
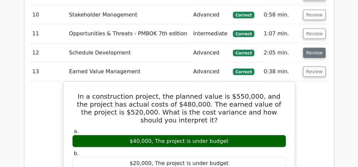
click at [318, 48] on button "Review" at bounding box center [314, 53] width 22 height 10
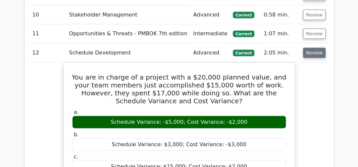
click at [312, 48] on button "Review" at bounding box center [314, 53] width 22 height 10
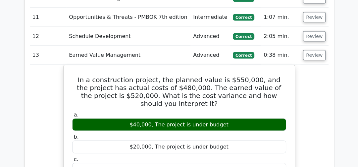
scroll to position [938, 0]
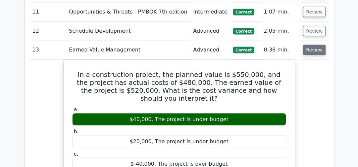
click at [317, 45] on button "Review" at bounding box center [314, 50] width 22 height 10
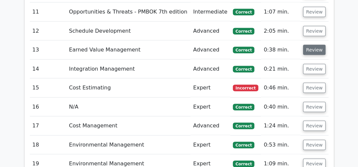
click at [317, 45] on button "Review" at bounding box center [314, 50] width 22 height 10
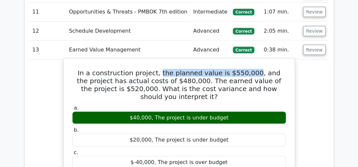
drag, startPoint x: 149, startPoint y: 38, endPoint x: 237, endPoint y: 38, distance: 88.3
click at [237, 69] on h5 "In a construction project, the planned value is $550,000, and the project has a…" at bounding box center [178, 85] width 215 height 32
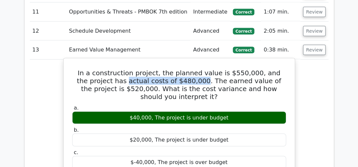
drag, startPoint x: 97, startPoint y: 48, endPoint x: 169, endPoint y: 48, distance: 72.1
click at [169, 69] on h5 "In a construction project, the planned value is $550,000, and the project has a…" at bounding box center [178, 85] width 215 height 32
click at [178, 69] on h5 "In a construction project, the planned value is $550,000, and the project has a…" at bounding box center [178, 85] width 215 height 32
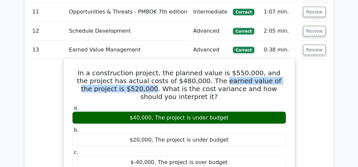
drag, startPoint x: 184, startPoint y: 48, endPoint x: 104, endPoint y: 57, distance: 80.9
click at [104, 69] on h5 "In a construction project, the planned value is $550,000, and the project has a…" at bounding box center [178, 85] width 215 height 32
click at [147, 69] on h5 "In a construction project, the planned value is $550,000, and the project has a…" at bounding box center [178, 85] width 215 height 32
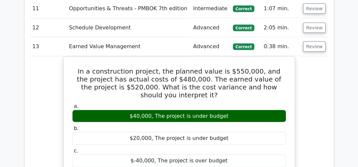
scroll to position [942, 0]
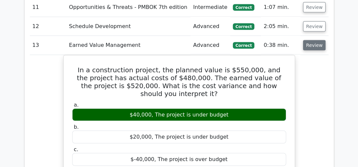
click at [315, 40] on button "Review" at bounding box center [314, 45] width 22 height 10
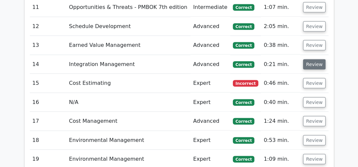
click at [307, 60] on button "Review" at bounding box center [314, 65] width 22 height 10
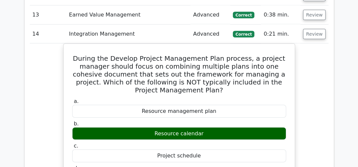
scroll to position [969, 0]
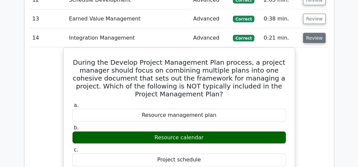
click at [317, 33] on button "Review" at bounding box center [314, 38] width 22 height 10
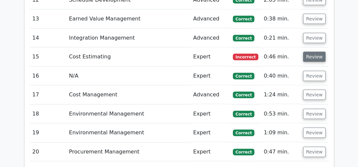
click at [313, 52] on button "Review" at bounding box center [314, 57] width 22 height 10
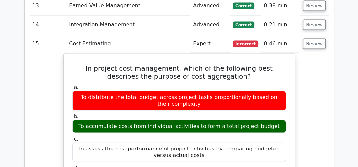
scroll to position [977, 0]
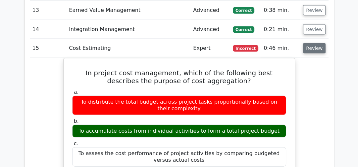
click at [313, 43] on button "Review" at bounding box center [314, 48] width 22 height 10
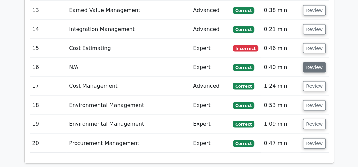
click at [311, 63] on button "Review" at bounding box center [314, 68] width 22 height 10
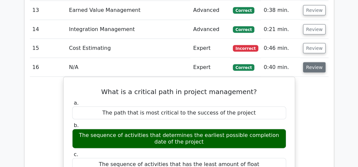
click at [312, 63] on button "Review" at bounding box center [314, 68] width 22 height 10
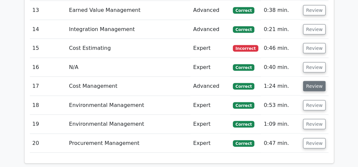
click at [305, 81] on button "Review" at bounding box center [314, 86] width 22 height 10
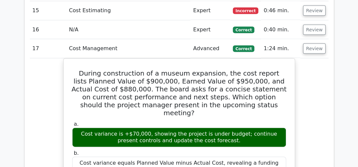
scroll to position [1012, 0]
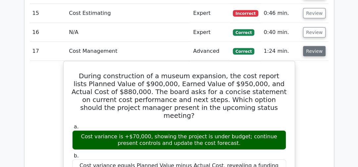
click at [315, 46] on button "Review" at bounding box center [314, 51] width 22 height 10
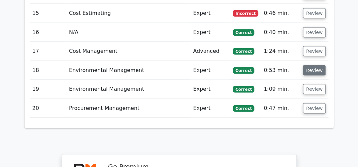
click at [313, 66] on button "Review" at bounding box center [314, 71] width 22 height 10
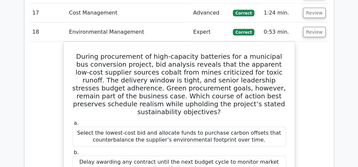
scroll to position [1026, 0]
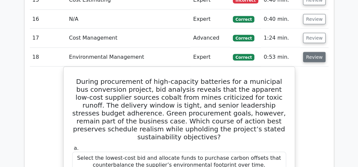
click at [312, 52] on button "Review" at bounding box center [314, 57] width 22 height 10
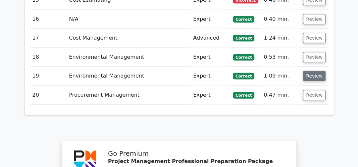
click at [307, 71] on button "Review" at bounding box center [314, 76] width 22 height 10
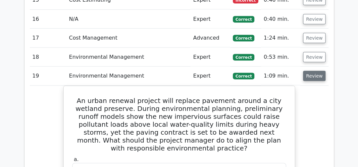
click at [315, 71] on button "Review" at bounding box center [314, 76] width 22 height 10
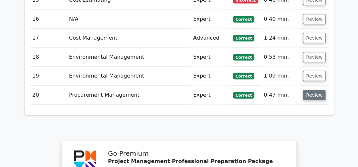
click at [308, 90] on button "Review" at bounding box center [314, 95] width 22 height 10
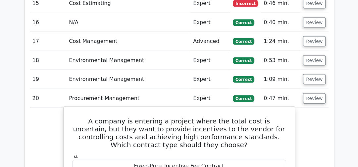
scroll to position [1022, 0]
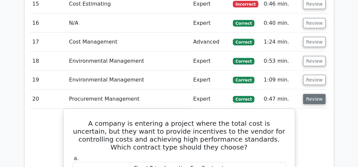
click at [314, 94] on button "Review" at bounding box center [314, 99] width 22 height 10
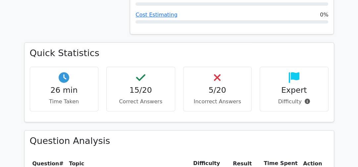
scroll to position [667, 0]
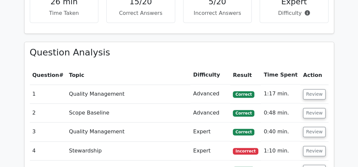
click at [358, 92] on html "Go Premium [GEOGRAPHIC_DATA]" at bounding box center [179, 79] width 358 height 1492
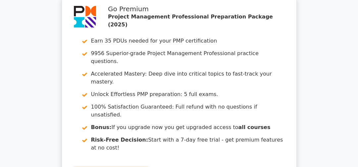
scroll to position [1258, 0]
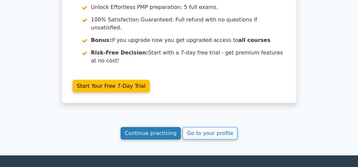
click at [156, 127] on link "Continue practicing" at bounding box center [150, 133] width 61 height 13
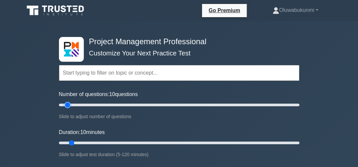
type input "30"
click at [92, 105] on input "Number of questions: 10 questions" at bounding box center [179, 105] width 240 height 8
click at [113, 142] on input "Duration: 10 minutes" at bounding box center [179, 143] width 240 height 8
type input "35"
click at [120, 143] on input "Duration: 30 minutes" at bounding box center [179, 143] width 240 height 8
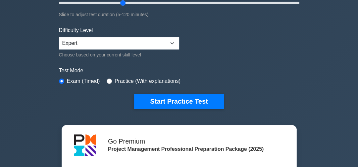
scroll to position [123, 0]
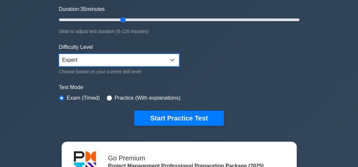
click at [173, 57] on select "Beginner Intermediate Expert" at bounding box center [119, 60] width 120 height 13
click at [59, 54] on select "Beginner Intermediate Expert" at bounding box center [119, 60] width 120 height 13
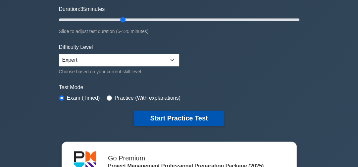
click at [182, 115] on button "Start Practice Test" at bounding box center [178, 118] width 89 height 15
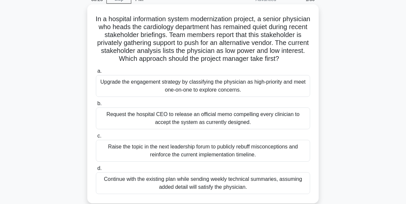
scroll to position [32, 0]
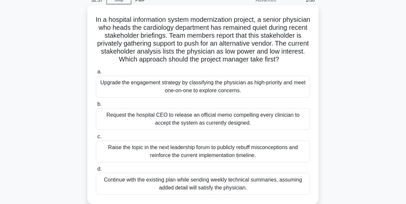
click at [275, 97] on div "Upgrade the engagement strategy by classifying the physician as high-priority a…" at bounding box center [203, 87] width 214 height 22
click at [96, 74] on input "a. Upgrade the engagement strategy by classifying the physician as high-priorit…" at bounding box center [96, 72] width 0 height 4
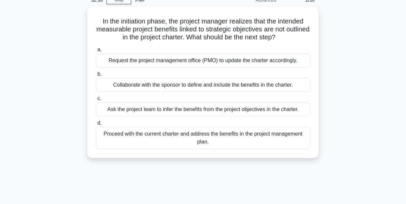
scroll to position [0, 0]
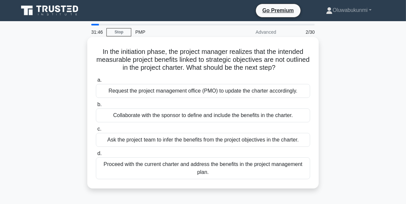
click at [155, 114] on div "Collaborate with the sponsor to define and include the benefits in the charter." at bounding box center [203, 116] width 214 height 14
click at [96, 107] on input "b. Collaborate with the sponsor to define and include the benefits in the chart…" at bounding box center [96, 105] width 0 height 4
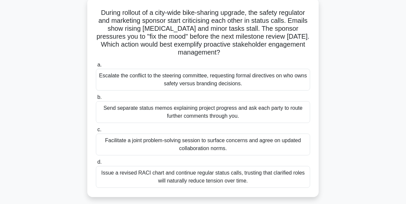
scroll to position [40, 0]
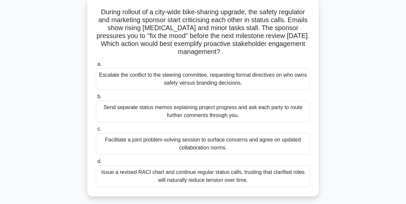
click at [144, 139] on div "Facilitate a joint problem-solving session to surface concerns and agree on upd…" at bounding box center [203, 144] width 214 height 22
click at [96, 131] on input "c. Facilitate a joint problem-solving session to surface concerns and agree on …" at bounding box center [96, 129] width 0 height 4
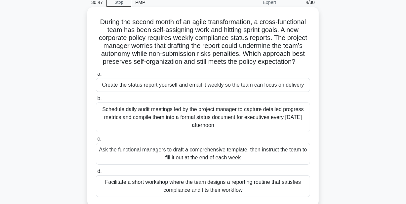
scroll to position [35, 0]
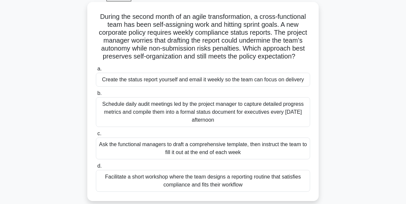
click at [153, 167] on div "Facilitate a short workshop where the team designs a reporting routine that sat…" at bounding box center [203, 181] width 214 height 22
click at [96, 167] on input "d. Facilitate a short workshop where the team designs a reporting routine that …" at bounding box center [96, 166] width 0 height 4
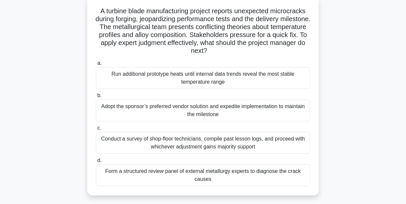
scroll to position [40, 0]
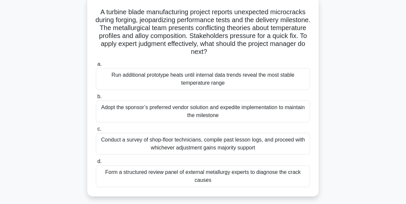
click at [254, 167] on div "Form a structured review panel of external metallurgy experts to diagnose the c…" at bounding box center [203, 176] width 214 height 22
click at [96, 164] on input "d. Form a structured review panel of external metallurgy experts to diagnose th…" at bounding box center [96, 161] width 0 height 4
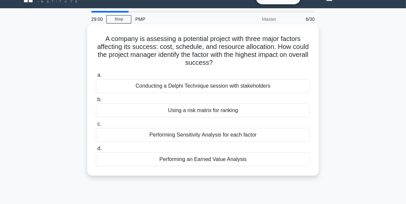
scroll to position [0, 0]
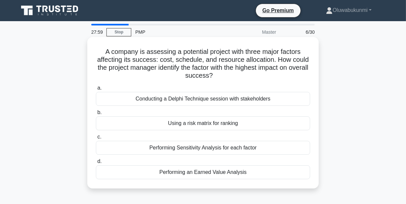
click at [201, 97] on div "Conducting a Delphi Technique session with stakeholders" at bounding box center [203, 99] width 214 height 14
click at [96, 90] on input "a. Conducting a Delphi Technique session with stakeholders" at bounding box center [96, 88] width 0 height 4
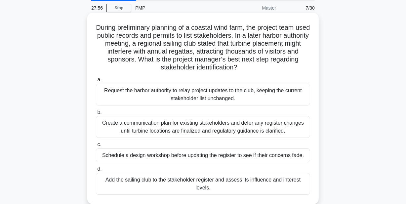
scroll to position [25, 0]
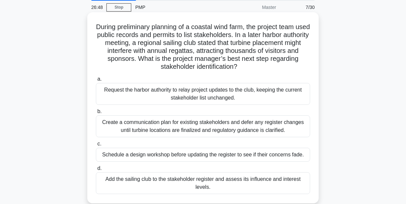
click at [149, 167] on div "Add the sailing club to the stakeholder register and assess its influence and i…" at bounding box center [203, 183] width 214 height 22
click at [96, 167] on input "d. Add the sailing club to the stakeholder register and assess its influence an…" at bounding box center [96, 168] width 0 height 4
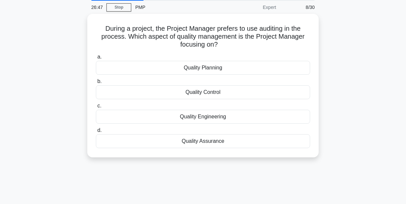
scroll to position [0, 0]
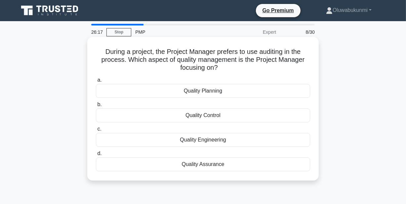
click at [112, 121] on div "Quality Control" at bounding box center [203, 116] width 214 height 14
click at [96, 107] on input "b. Quality Control" at bounding box center [96, 105] width 0 height 4
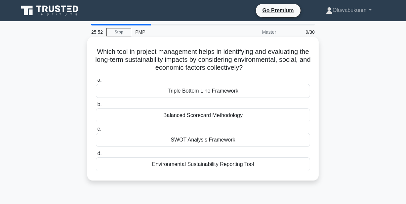
click at [202, 166] on div "Environmental Sustainability Reporting Tool" at bounding box center [203, 164] width 214 height 14
click at [96, 156] on input "d. Environmental Sustainability Reporting Tool" at bounding box center [96, 154] width 0 height 4
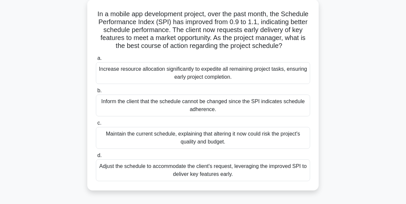
scroll to position [35, 0]
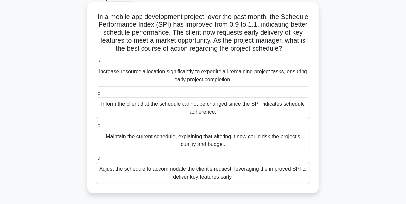
click at [248, 167] on div "Adjust the schedule to accommodate the client's request, leveraging the improve…" at bounding box center [203, 173] width 214 height 22
click at [96, 160] on input "d. Adjust the schedule to accommodate the client's request, leveraging the impr…" at bounding box center [96, 158] width 0 height 4
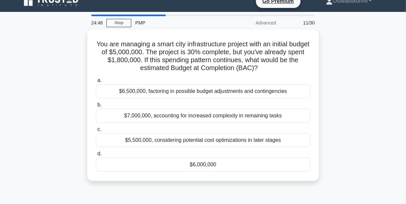
scroll to position [0, 0]
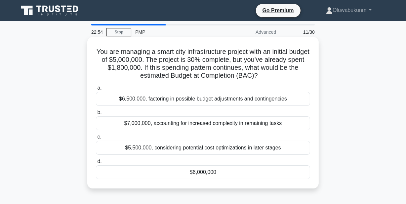
click at [156, 104] on div "$6,500,000, factoring in possible budget adjustments and contingencies" at bounding box center [203, 99] width 214 height 14
click at [96, 90] on input "a. $6,500,000, factoring in possible budget adjustments and contingencies" at bounding box center [96, 88] width 0 height 4
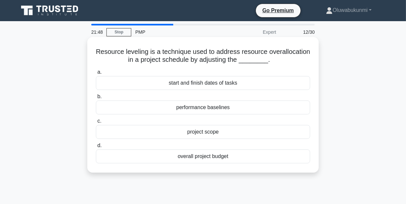
click at [162, 135] on div "project scope" at bounding box center [203, 132] width 214 height 14
click at [96, 123] on input "c. project scope" at bounding box center [96, 121] width 0 height 4
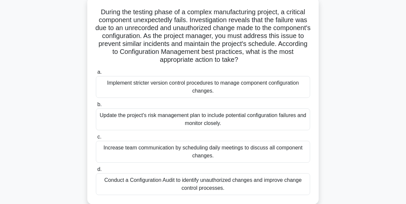
scroll to position [45, 0]
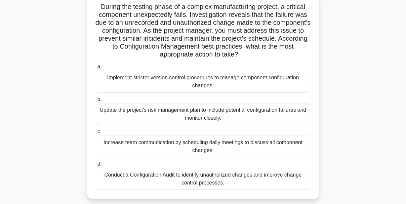
click at [118, 167] on div "Conduct a Configuration Audit to identify unauthorized changes and improve chan…" at bounding box center [203, 179] width 214 height 22
click at [96, 166] on input "d. Conduct a Configuration Audit to identify unauthorized changes and improve c…" at bounding box center [96, 164] width 0 height 4
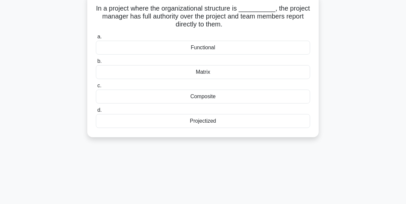
scroll to position [0, 0]
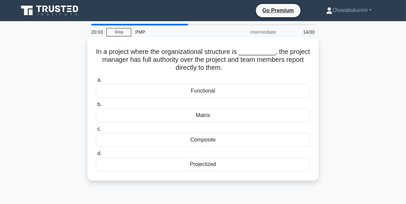
click at [179, 167] on div "Projectized" at bounding box center [203, 164] width 214 height 14
click at [96, 156] on input "d. Projectized" at bounding box center [96, 154] width 0 height 4
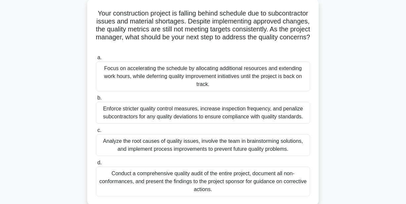
scroll to position [40, 0]
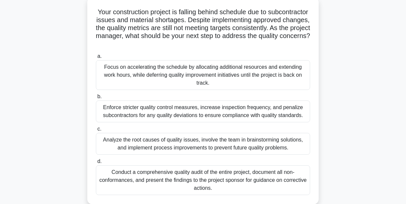
click at [108, 148] on div "Analyze the root causes of quality issues, involve the team in brainstorming so…" at bounding box center [203, 144] width 214 height 22
click at [96, 131] on input "c. Analyze the root causes of quality issues, involve the team in brainstorming…" at bounding box center [96, 129] width 0 height 4
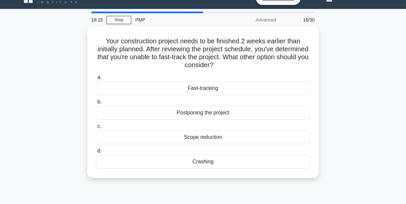
scroll to position [0, 0]
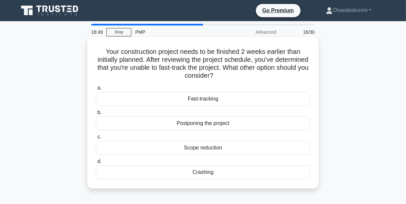
click at [215, 167] on div "Crashing" at bounding box center [203, 172] width 214 height 14
click at [96, 164] on input "d. Crashing" at bounding box center [96, 161] width 0 height 4
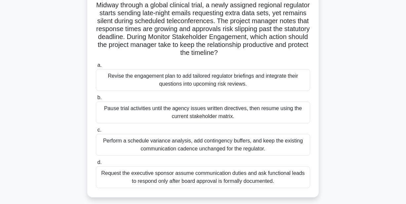
scroll to position [45, 0]
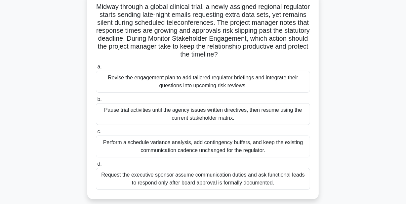
click at [271, 84] on div "Revise the engagement plan to add tailored regulator briefings and integrate th…" at bounding box center [203, 82] width 214 height 22
click at [96, 69] on input "a. Revise the engagement plan to add tailored regulator briefings and integrate…" at bounding box center [96, 67] width 0 height 4
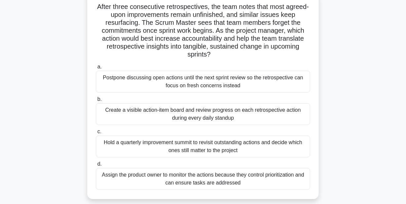
click at [118, 112] on div "Create a visible action-item board and review progress on each retrospective ac…" at bounding box center [203, 114] width 214 height 22
click at [96, 102] on input "b. Create a visible action-item board and review progress on each retrospective…" at bounding box center [96, 99] width 0 height 4
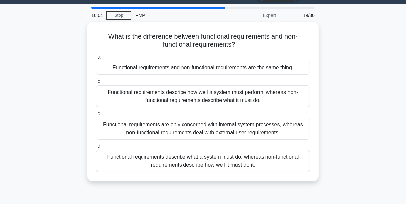
scroll to position [0, 0]
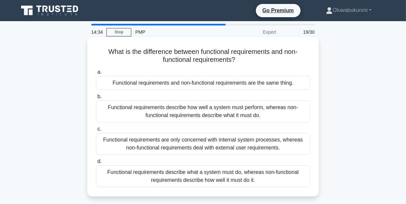
click at [272, 147] on div "Functional requirements are only concerned with internal system processes, wher…" at bounding box center [203, 144] width 214 height 22
click at [96, 131] on input "c. Functional requirements are only concerned with internal system processes, w…" at bounding box center [96, 129] width 0 height 4
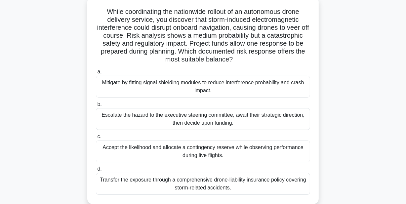
scroll to position [45, 0]
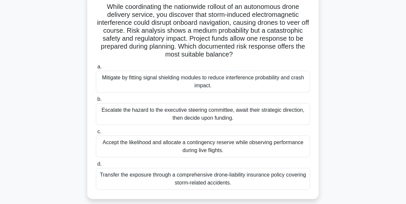
click at [195, 83] on div "Mitigate by fitting signal shielding modules to reduce interference probability…" at bounding box center [203, 82] width 214 height 22
click at [96, 69] on input "a. Mitigate by fitting signal shielding modules to reduce interference probabil…" at bounding box center [96, 67] width 0 height 4
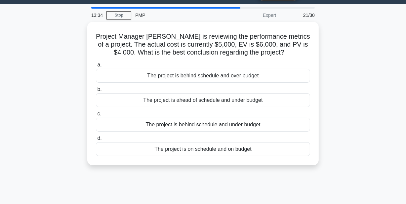
scroll to position [0, 0]
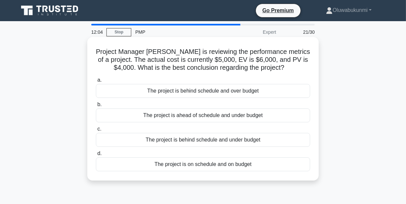
click at [221, 116] on div "The project is ahead of schedule and under budget" at bounding box center [203, 116] width 214 height 14
click at [96, 107] on input "b. The project is ahead of schedule and under budget" at bounding box center [96, 105] width 0 height 4
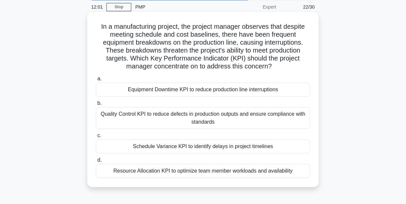
scroll to position [25, 0]
click at [206, 90] on div "Equipment Downtime KPI to reduce production line interruptions" at bounding box center [203, 90] width 214 height 14
click at [96, 81] on input "a. Equipment Downtime KPI to reduce production line interruptions" at bounding box center [96, 79] width 0 height 4
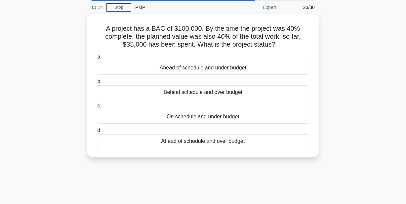
scroll to position [0, 0]
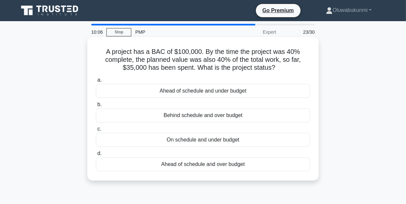
click at [180, 89] on div "Ahead of schedule and under budget" at bounding box center [203, 91] width 214 height 14
click at [96, 82] on input "a. Ahead of schedule and under budget" at bounding box center [96, 80] width 0 height 4
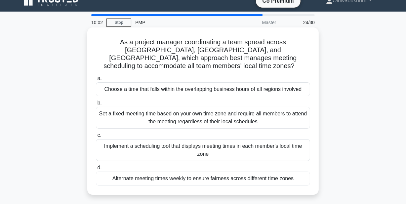
scroll to position [10, 0]
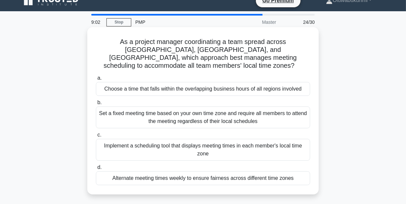
click at [106, 82] on div "Choose a time that falls within the overlapping business hours of all regions i…" at bounding box center [203, 89] width 214 height 14
click at [96, 79] on input "a. Choose a time that falls within the overlapping business hours of all region…" at bounding box center [96, 78] width 0 height 4
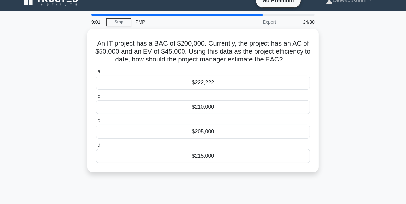
scroll to position [0, 0]
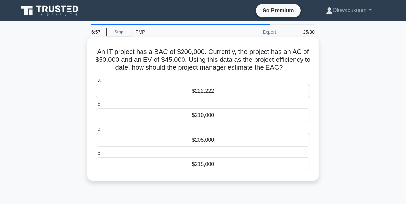
click at [115, 89] on div "$222,222" at bounding box center [203, 91] width 214 height 14
click at [96, 82] on input "a. $222,222" at bounding box center [96, 80] width 0 height 4
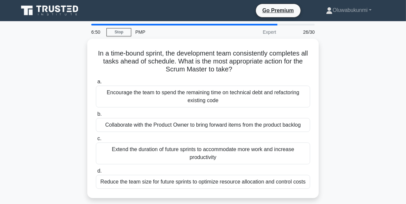
scroll to position [5, 0]
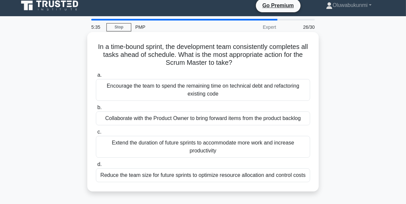
click at [128, 145] on div "Extend the duration of future sprints to accommodate more work and increase pro…" at bounding box center [203, 147] width 214 height 22
click at [96, 134] on input "c. Extend the duration of future sprints to accommodate more work and increase …" at bounding box center [96, 132] width 0 height 4
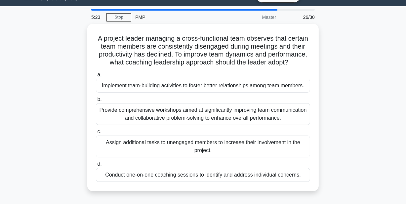
scroll to position [20, 0]
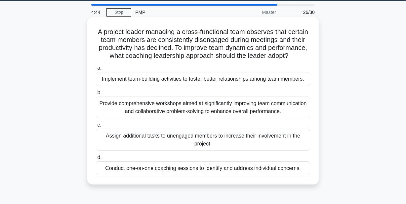
click at [109, 114] on div "Provide comprehensive workshops aimed at significantly improving team communica…" at bounding box center [203, 108] width 214 height 22
click at [96, 95] on input "b. Provide comprehensive workshops aimed at significantly improving team commun…" at bounding box center [96, 93] width 0 height 4
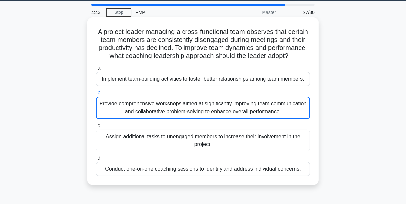
scroll to position [0, 0]
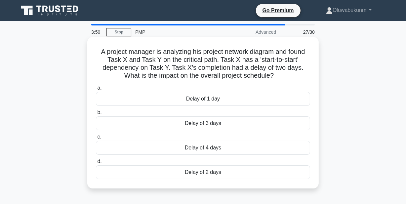
click at [193, 167] on div "Delay of 2 days" at bounding box center [203, 172] width 214 height 14
click at [96, 164] on input "d. Delay of 2 days" at bounding box center [96, 161] width 0 height 4
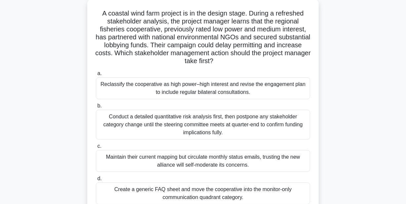
scroll to position [40, 0]
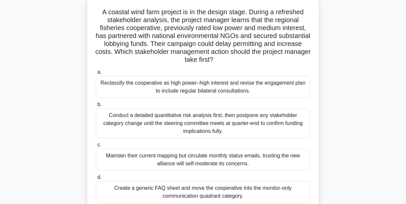
click at [237, 83] on div "Reclassify the cooperative as high power–high interest and revise the engagemen…" at bounding box center [203, 87] width 214 height 22
click at [96, 74] on input "a. Reclassify the cooperative as high power–high interest and revise the engage…" at bounding box center [96, 72] width 0 height 4
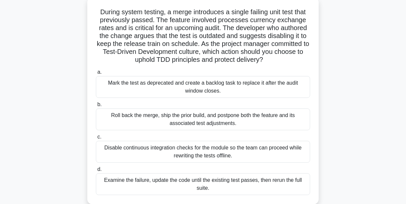
click at [209, 167] on div "Examine the failure, update the code until the existing test passes, then rerun…" at bounding box center [203, 184] width 214 height 22
click at [96, 167] on input "d. Examine the failure, update the code until the existing test passes, then re…" at bounding box center [96, 169] width 0 height 4
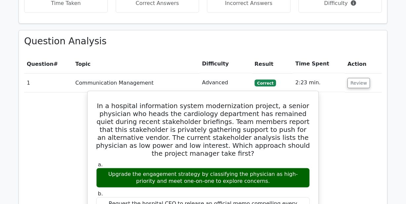
scroll to position [787, 0]
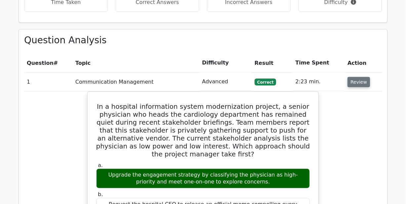
click at [353, 77] on button "Review" at bounding box center [359, 82] width 22 height 10
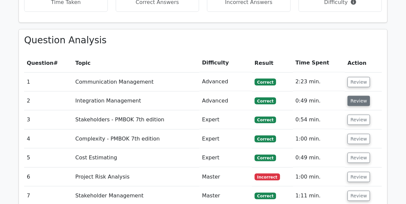
click at [353, 96] on button "Review" at bounding box center [359, 101] width 22 height 10
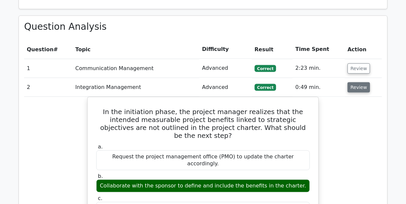
scroll to position [802, 0]
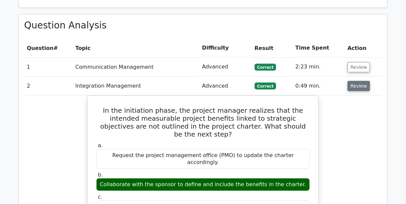
click at [359, 81] on button "Review" at bounding box center [359, 86] width 22 height 10
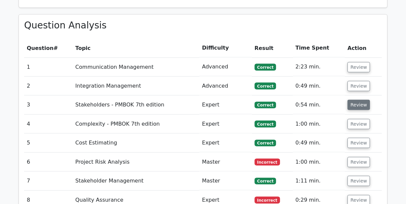
click at [356, 100] on button "Review" at bounding box center [359, 105] width 22 height 10
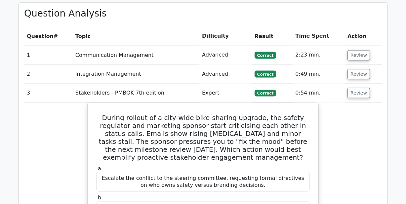
scroll to position [827, 0]
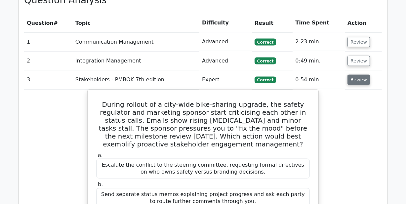
click at [360, 75] on button "Review" at bounding box center [359, 80] width 22 height 10
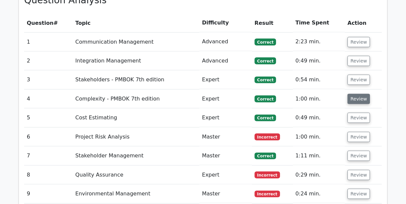
click at [357, 94] on button "Review" at bounding box center [359, 99] width 22 height 10
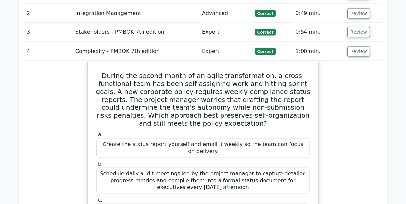
scroll to position [877, 0]
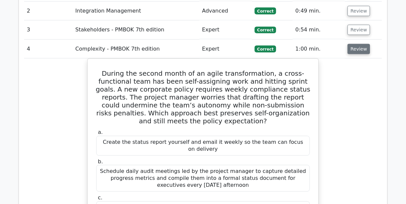
click at [362, 44] on button "Review" at bounding box center [359, 49] width 22 height 10
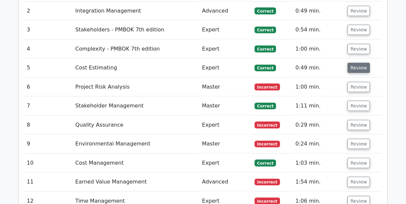
click at [355, 63] on button "Review" at bounding box center [359, 68] width 22 height 10
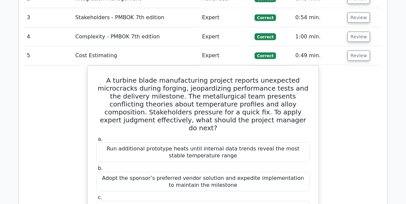
scroll to position [892, 0]
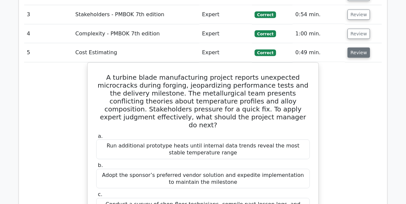
click at [361, 48] on button "Review" at bounding box center [359, 53] width 22 height 10
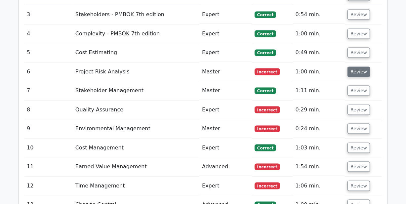
click at [359, 67] on button "Review" at bounding box center [359, 72] width 22 height 10
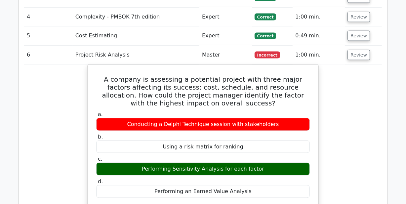
scroll to position [907, 0]
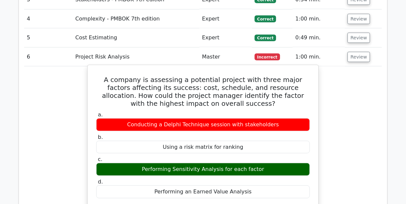
drag, startPoint x: 103, startPoint y: 48, endPoint x: 250, endPoint y: 160, distance: 185.5
copy div "A company is assessing a potential project with three major factors affecting i…"
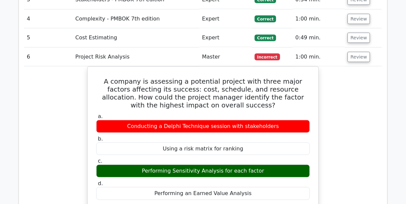
click at [361, 52] on button "Review" at bounding box center [359, 57] width 22 height 10
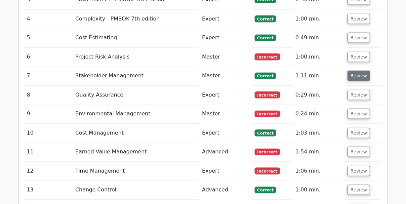
click at [359, 71] on button "Review" at bounding box center [359, 76] width 22 height 10
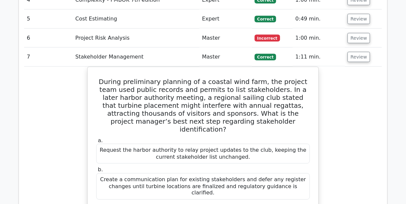
scroll to position [932, 0]
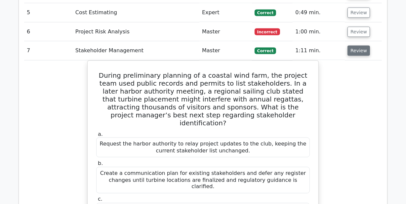
click at [362, 46] on button "Review" at bounding box center [359, 51] width 22 height 10
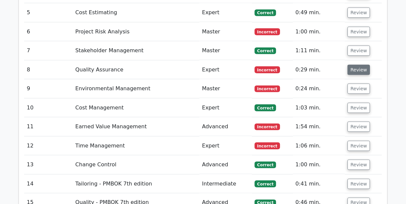
click at [360, 65] on button "Review" at bounding box center [359, 70] width 22 height 10
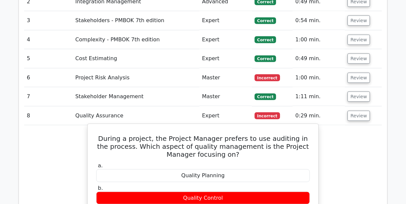
scroll to position [877, 0]
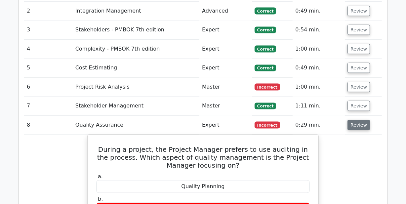
click at [351, 120] on button "Review" at bounding box center [359, 125] width 22 height 10
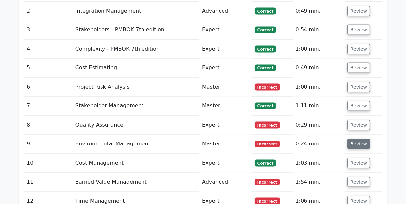
click at [353, 139] on button "Review" at bounding box center [359, 144] width 22 height 10
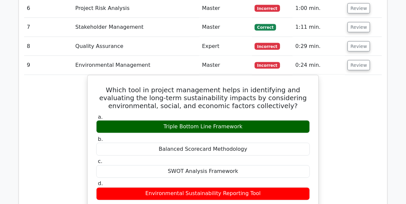
scroll to position [957, 0]
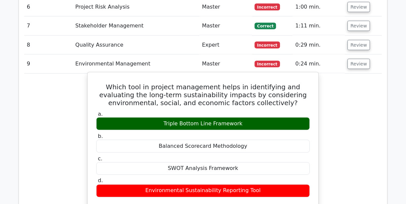
drag, startPoint x: 99, startPoint y: 53, endPoint x: 224, endPoint y: 118, distance: 140.6
click at [224, 118] on div "Which tool in project management helps in identifying and evaluating the long-t…" at bounding box center [203, 206] width 226 height 262
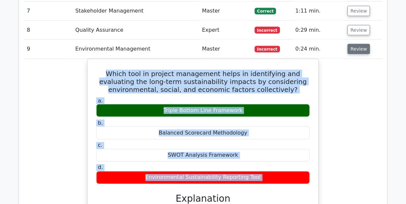
click at [354, 44] on button "Review" at bounding box center [359, 49] width 22 height 10
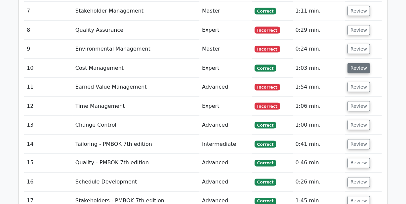
click at [354, 63] on button "Review" at bounding box center [359, 68] width 22 height 10
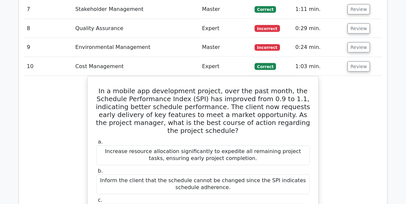
scroll to position [982, 0]
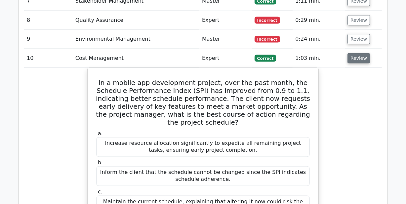
click at [362, 53] on button "Review" at bounding box center [359, 58] width 22 height 10
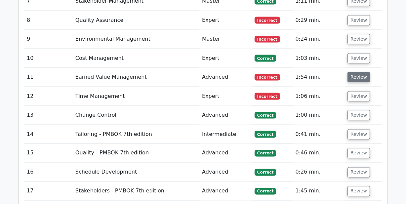
click at [357, 72] on button "Review" at bounding box center [359, 77] width 22 height 10
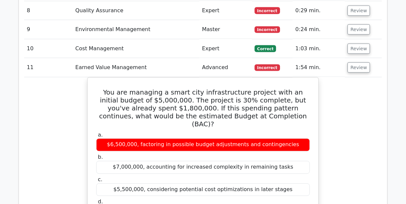
scroll to position [992, 0]
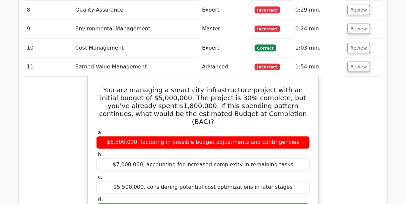
click at [105, 86] on h5 "You are managing a smart city infrastructure project with an initial budget of …" at bounding box center [203, 106] width 215 height 40
drag, startPoint x: 105, startPoint y: 55, endPoint x: 220, endPoint y: 171, distance: 163.7
copy div "You are managing a smart city infrastructure project with an initial budget of …"
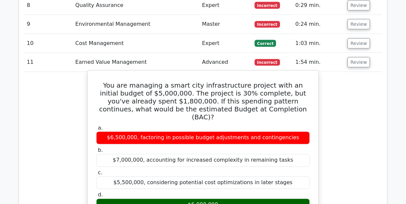
scroll to position [1002, 0]
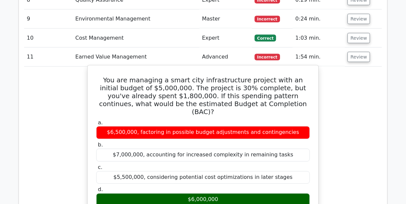
copy div "You are managing a smart city infrastructure project with an initial budget of …"
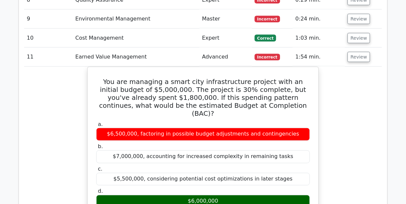
click at [352, 52] on button "Review" at bounding box center [359, 57] width 22 height 10
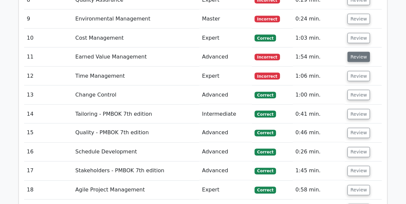
click at [352, 52] on button "Review" at bounding box center [359, 57] width 22 height 10
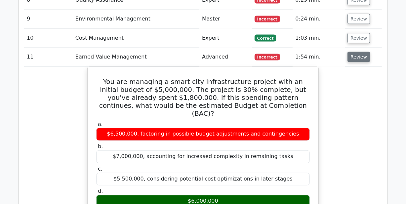
click at [352, 52] on button "Review" at bounding box center [359, 57] width 22 height 10
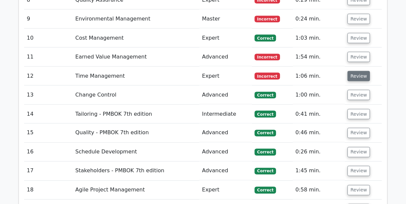
click at [348, 71] on button "Review" at bounding box center [359, 76] width 22 height 10
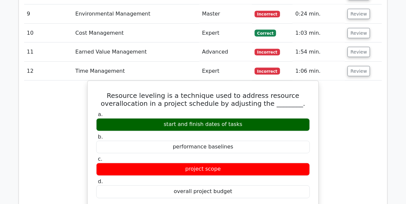
scroll to position [1012, 0]
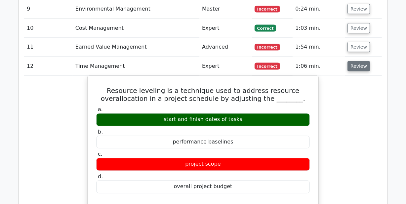
click at [361, 61] on button "Review" at bounding box center [359, 66] width 22 height 10
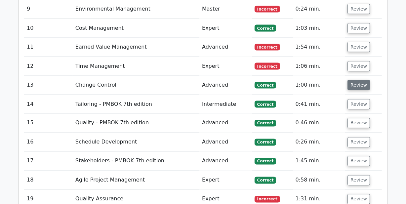
click at [357, 80] on button "Review" at bounding box center [359, 85] width 22 height 10
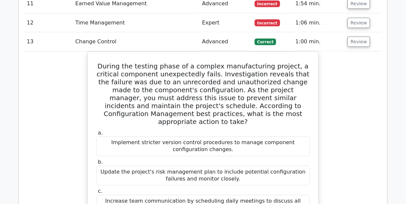
scroll to position [1057, 0]
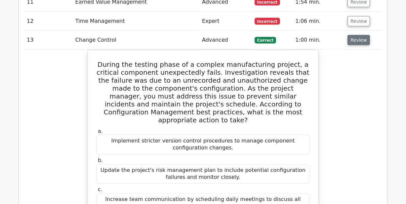
click at [358, 35] on button "Review" at bounding box center [359, 40] width 22 height 10
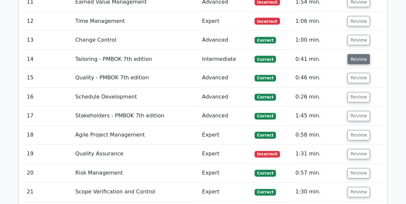
click at [358, 54] on button "Review" at bounding box center [359, 59] width 22 height 10
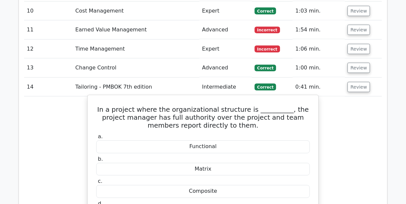
scroll to position [1027, 0]
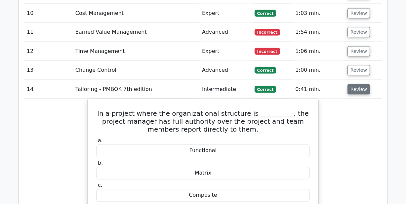
click at [364, 84] on button "Review" at bounding box center [359, 89] width 22 height 10
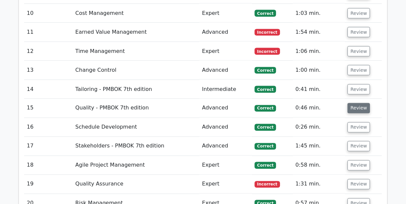
click at [360, 103] on button "Review" at bounding box center [359, 108] width 22 height 10
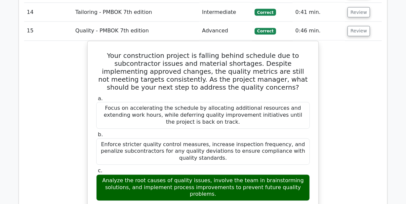
scroll to position [1097, 0]
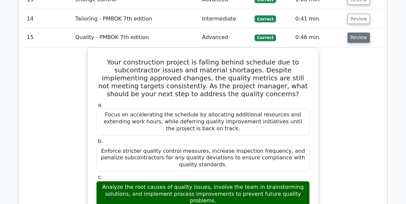
click at [358, 33] on button "Review" at bounding box center [359, 38] width 22 height 10
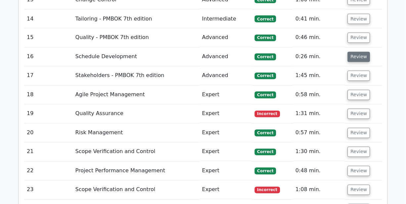
click at [351, 52] on button "Review" at bounding box center [359, 57] width 22 height 10
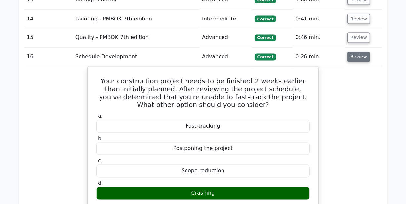
click at [357, 52] on button "Review" at bounding box center [359, 57] width 22 height 10
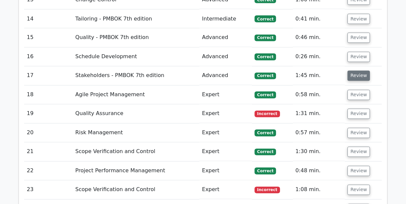
click at [352, 71] on button "Review" at bounding box center [359, 76] width 22 height 10
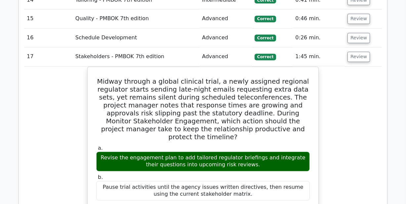
scroll to position [1107, 0]
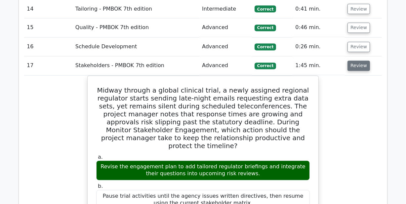
click at [357, 61] on button "Review" at bounding box center [359, 66] width 22 height 10
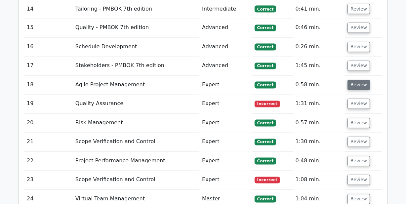
click at [355, 80] on button "Review" at bounding box center [359, 85] width 22 height 10
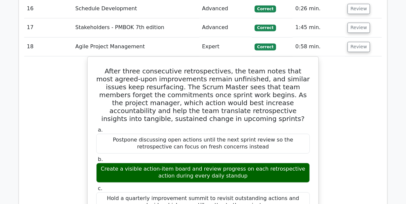
scroll to position [1147, 0]
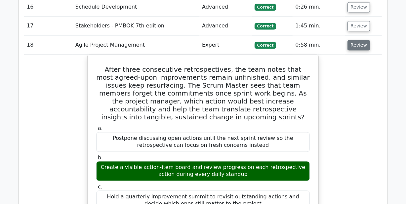
click at [357, 40] on button "Review" at bounding box center [359, 45] width 22 height 10
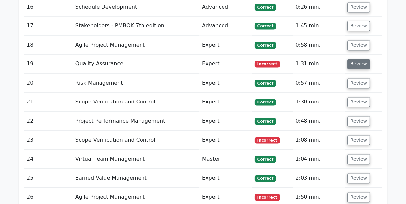
click at [355, 59] on button "Review" at bounding box center [359, 64] width 22 height 10
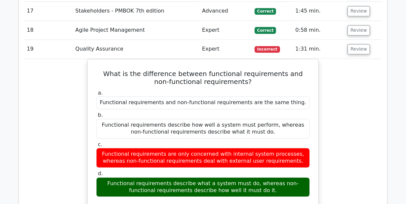
scroll to position [1152, 0]
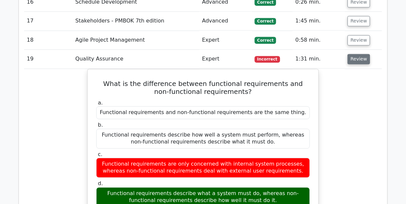
click at [355, 54] on button "Review" at bounding box center [359, 59] width 22 height 10
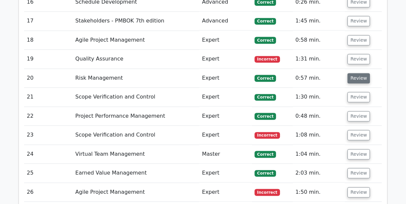
click at [356, 73] on button "Review" at bounding box center [359, 78] width 22 height 10
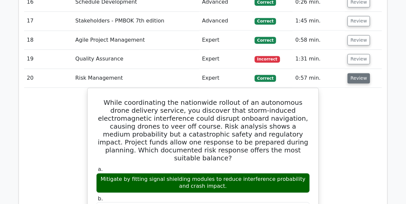
click at [357, 73] on button "Review" at bounding box center [359, 78] width 22 height 10
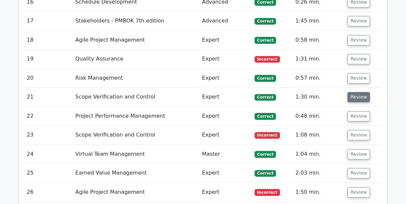
click at [356, 92] on button "Review" at bounding box center [359, 97] width 22 height 10
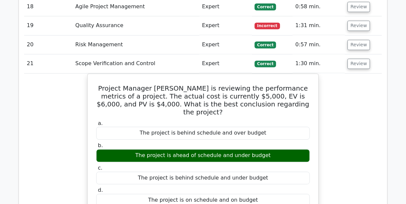
scroll to position [1188, 0]
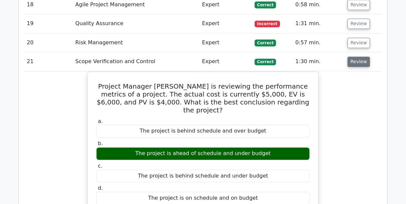
click at [355, 57] on button "Review" at bounding box center [359, 62] width 22 height 10
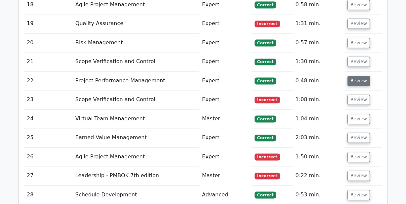
click at [354, 76] on button "Review" at bounding box center [359, 81] width 22 height 10
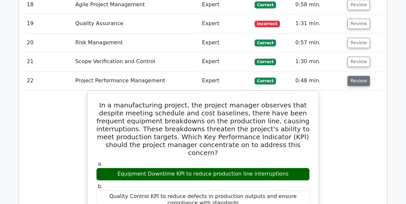
click at [357, 76] on button "Review" at bounding box center [359, 81] width 22 height 10
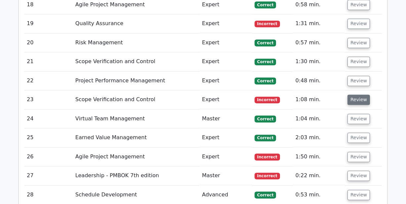
click at [358, 95] on button "Review" at bounding box center [359, 100] width 22 height 10
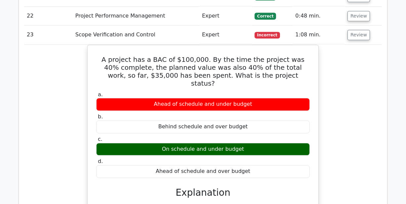
scroll to position [1248, 0]
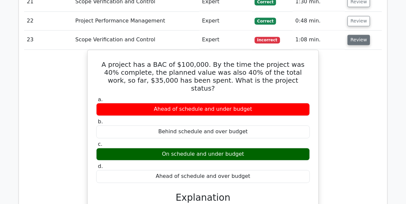
click at [359, 35] on button "Review" at bounding box center [359, 40] width 22 height 10
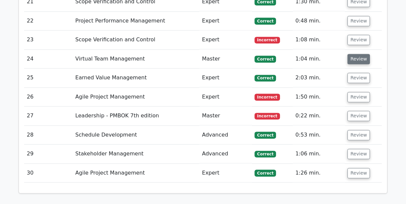
click at [357, 54] on button "Review" at bounding box center [359, 59] width 22 height 10
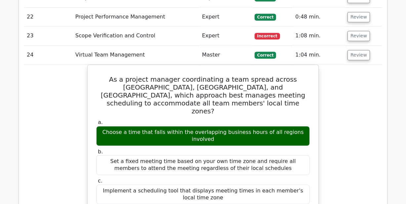
scroll to position [1252, 0]
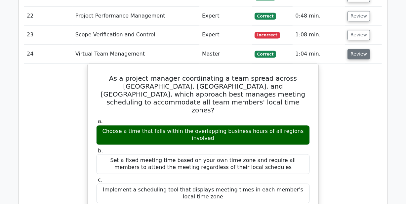
click at [360, 49] on button "Review" at bounding box center [359, 54] width 22 height 10
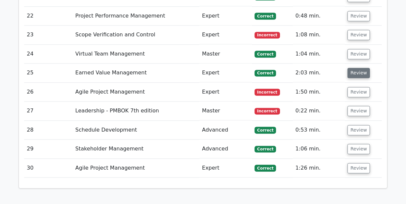
click at [358, 68] on button "Review" at bounding box center [359, 73] width 22 height 10
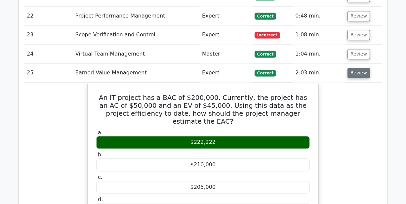
click at [358, 68] on button "Review" at bounding box center [359, 73] width 22 height 10
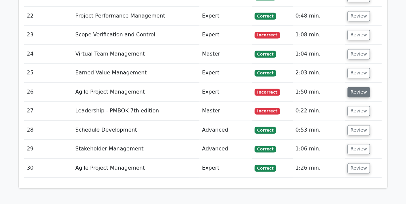
click at [357, 87] on button "Review" at bounding box center [359, 92] width 22 height 10
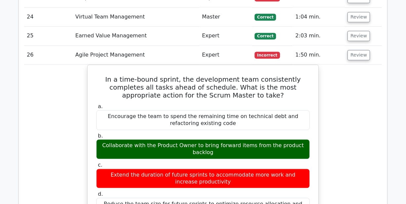
scroll to position [1288, 0]
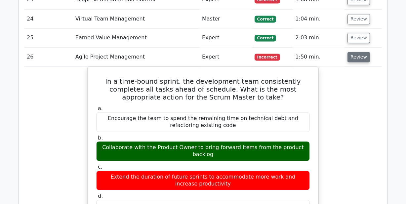
click at [358, 52] on button "Review" at bounding box center [359, 57] width 22 height 10
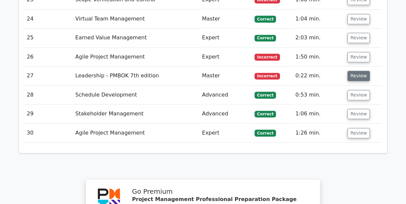
click at [354, 71] on button "Review" at bounding box center [359, 76] width 22 height 10
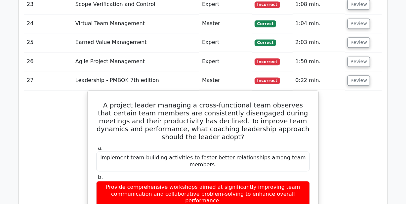
scroll to position [1283, 0]
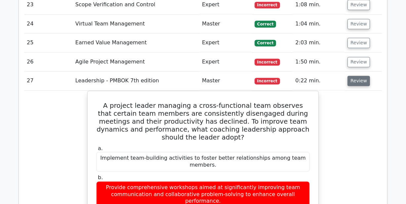
click at [359, 76] on button "Review" at bounding box center [359, 81] width 22 height 10
click at [357, 76] on button "Review" at bounding box center [359, 81] width 22 height 10
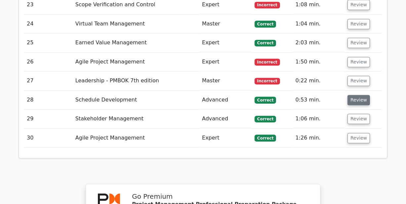
click at [353, 95] on button "Review" at bounding box center [359, 100] width 22 height 10
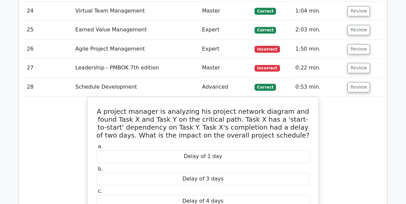
scroll to position [1297, 0]
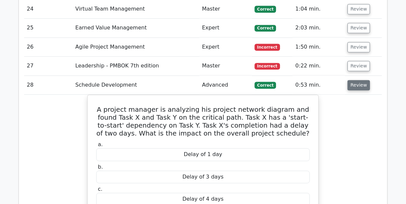
click at [353, 80] on button "Review" at bounding box center [359, 85] width 22 height 10
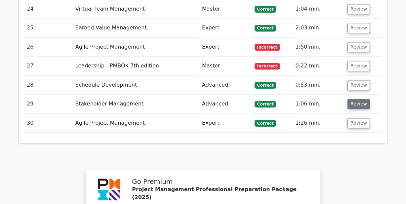
click at [353, 99] on button "Review" at bounding box center [359, 104] width 22 height 10
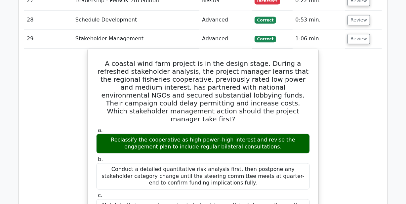
scroll to position [1363, 0]
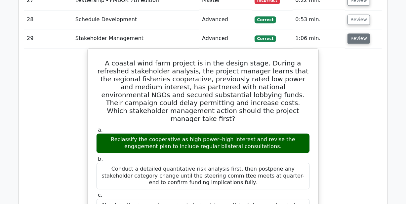
click at [364, 33] on button "Review" at bounding box center [359, 38] width 22 height 10
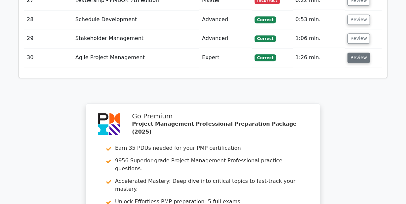
click at [357, 53] on button "Review" at bounding box center [359, 58] width 22 height 10
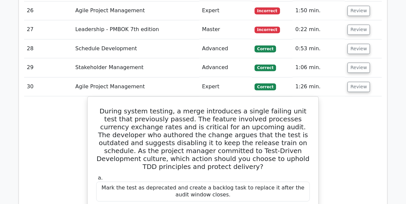
scroll to position [1429, 0]
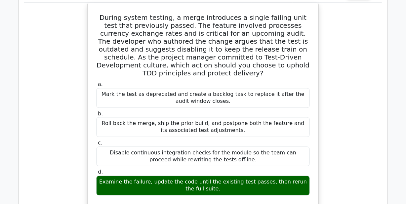
drag, startPoint x: 406, startPoint y: 153, endPoint x: 409, endPoint y: 155, distance: 4.0
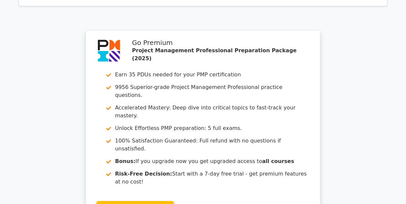
scroll to position [1808, 0]
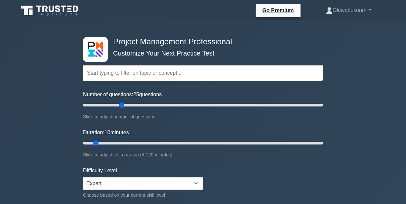
click at [123, 104] on input "Number of questions: 25 questions" at bounding box center [203, 105] width 240 height 8
click at [125, 104] on input "Number of questions: 35 questions" at bounding box center [203, 105] width 240 height 8
type input "30"
click at [114, 104] on input "Number of questions: 40 questions" at bounding box center [203, 105] width 240 height 8
click at [125, 145] on input "Duration: 10 minutes" at bounding box center [203, 143] width 240 height 8
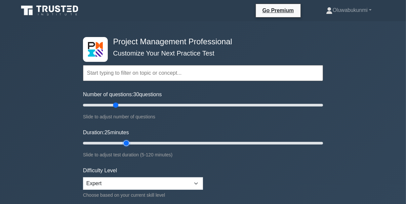
click at [131, 144] on input "Duration: 25 minutes" at bounding box center [203, 143] width 240 height 8
click at [140, 143] on input "Duration: 25 minutes" at bounding box center [203, 143] width 240 height 8
click at [144, 143] on input "Duration: 30 minutes" at bounding box center [203, 143] width 240 height 8
click at [150, 142] on input "Duration: 35 minutes" at bounding box center [203, 143] width 240 height 8
click at [152, 142] on input "Duration: 35 minutes" at bounding box center [203, 143] width 240 height 8
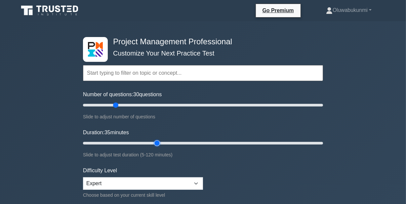
click at [155, 143] on input "Duration: 35 minutes" at bounding box center [203, 143] width 240 height 8
click at [149, 142] on input "Duration: 40 minutes" at bounding box center [203, 143] width 240 height 8
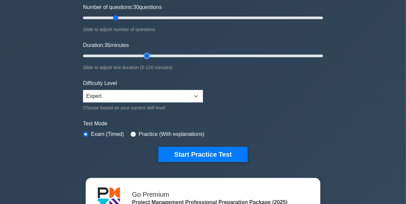
scroll to position [90, 0]
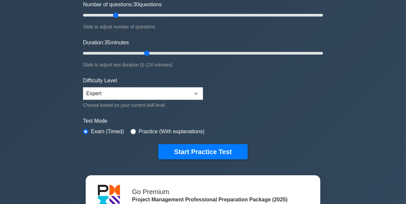
click at [406, 17] on div "Project Management Professional Customize Your Next Practice Test Topics Scope …" at bounding box center [203, 139] width 406 height 416
click at [184, 53] on input "Duration: 35 minutes" at bounding box center [203, 53] width 240 height 8
click at [202, 53] on input "Duration: 55 minutes" at bounding box center [203, 53] width 240 height 8
click at [231, 53] on input "Duration: 60 minutes" at bounding box center [203, 53] width 240 height 8
click at [238, 54] on input "Duration: 75 minutes" at bounding box center [203, 53] width 240 height 8
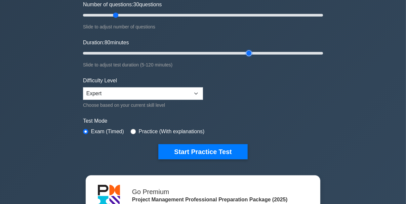
click at [245, 54] on input "Duration: 80 minutes" at bounding box center [203, 53] width 240 height 8
click at [239, 52] on input "Duration: 85 minutes" at bounding box center [203, 53] width 240 height 8
click at [172, 52] on input "Duration: 80 minutes" at bounding box center [203, 53] width 240 height 8
type input "40"
click at [159, 51] on input "Duration: 45 minutes" at bounding box center [203, 53] width 240 height 8
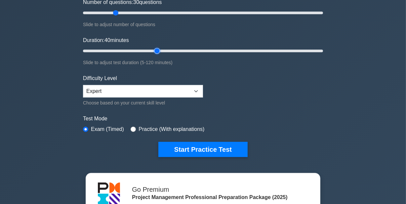
scroll to position [95, 0]
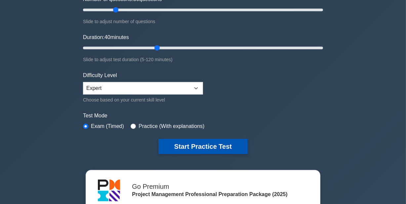
click at [208, 142] on button "Start Practice Test" at bounding box center [202, 146] width 89 height 15
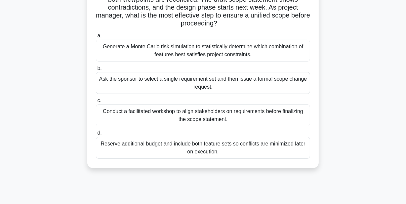
scroll to position [75, 0]
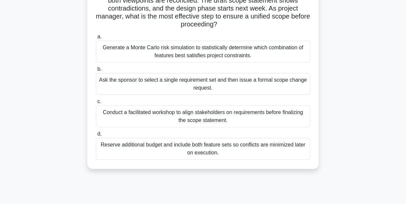
click at [145, 50] on div "Generate a Monte Carlo risk simulation to statistically determine which combina…" at bounding box center [203, 52] width 214 height 22
click at [96, 39] on input "a. Generate a Monte Carlo risk simulation to statistically determine which comb…" at bounding box center [96, 37] width 0 height 4
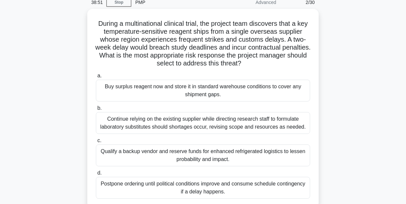
scroll to position [40, 0]
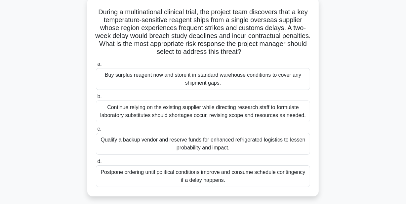
click at [127, 85] on div "Buy surplus reagent now and store it in standard warehouse conditions to cover …" at bounding box center [203, 79] width 214 height 22
click at [96, 66] on input "a. Buy surplus reagent now and store it in standard warehouse conditions to cov…" at bounding box center [96, 64] width 0 height 4
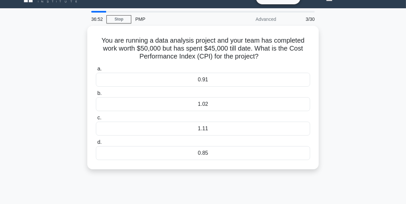
scroll to position [0, 0]
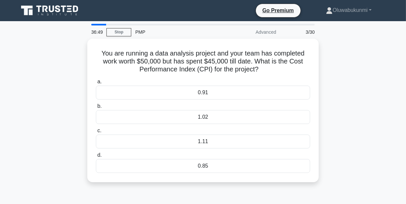
click at [67, 74] on div "You are running a data analysis project and your team has completed work worth …" at bounding box center [203, 115] width 377 height 152
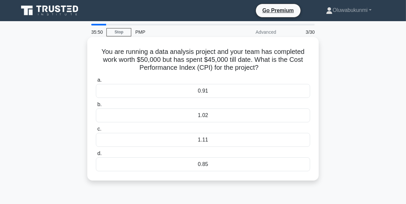
click at [168, 138] on div "1.11" at bounding box center [203, 140] width 214 height 14
click at [96, 131] on input "c. 1.11" at bounding box center [96, 129] width 0 height 4
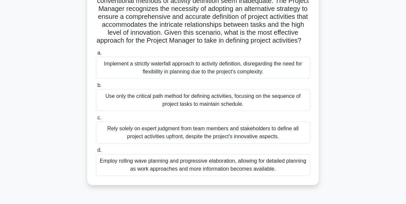
scroll to position [115, 0]
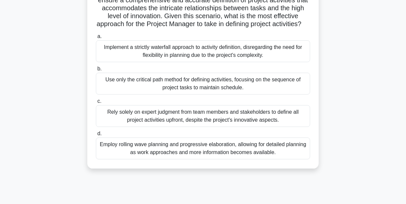
click at [132, 155] on div "Employ rolling wave planning and progressive elaboration, allowing for detailed…" at bounding box center [203, 149] width 214 height 22
click at [96, 136] on input "d. Employ rolling wave planning and progressive elaboration, allowing for detai…" at bounding box center [96, 134] width 0 height 4
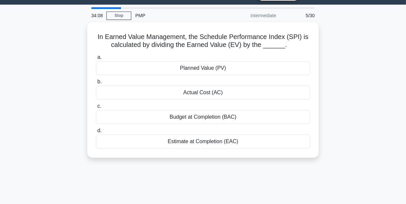
scroll to position [20, 0]
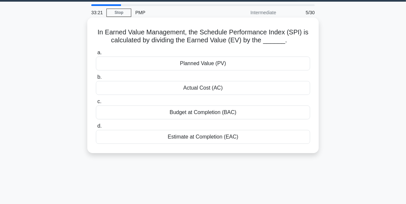
click at [229, 64] on div "Planned Value (PV)" at bounding box center [203, 64] width 214 height 14
click at [96, 55] on input "a. Planned Value (PV)" at bounding box center [96, 53] width 0 height 4
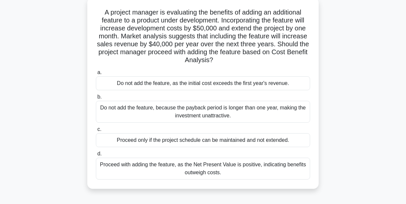
scroll to position [40, 0]
click at [220, 174] on div "Proceed with adding the feature, as the Net Present Value is positive, indicati…" at bounding box center [203, 168] width 214 height 22
click at [96, 156] on input "d. Proceed with adding the feature, as the Net Present Value is positive, indic…" at bounding box center [96, 154] width 0 height 4
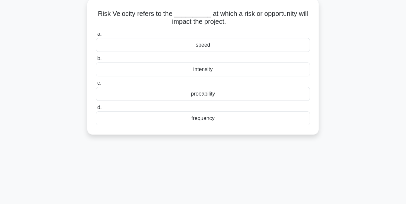
scroll to position [0, 0]
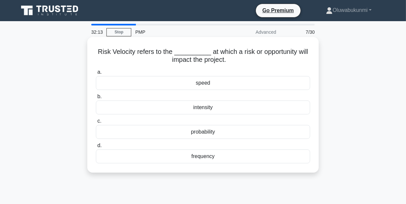
click at [206, 83] on div "speed" at bounding box center [203, 83] width 214 height 14
click at [96, 74] on input "a. speed" at bounding box center [96, 72] width 0 height 4
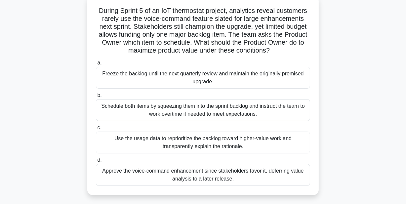
scroll to position [40, 0]
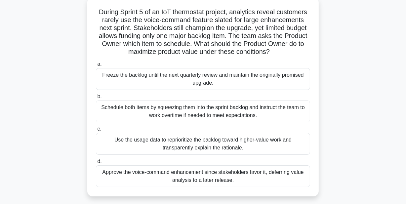
click at [256, 140] on div "Use the usage data to reprioritize the backlog toward higher-value work and tra…" at bounding box center [203, 144] width 214 height 22
click at [96, 131] on input "c. Use the usage data to reprioritize the backlog toward higher-value work and …" at bounding box center [96, 129] width 0 height 4
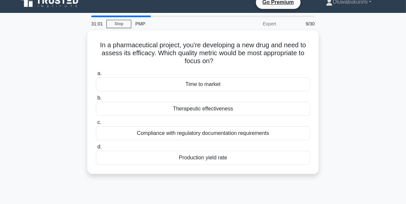
scroll to position [10, 0]
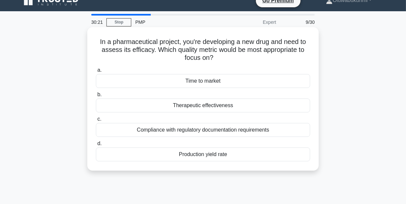
click at [222, 132] on div "Compliance with regulatory documentation requirements" at bounding box center [203, 130] width 214 height 14
click at [96, 121] on input "c. Compliance with regulatory documentation requirements" at bounding box center [96, 119] width 0 height 4
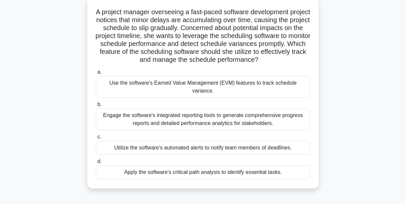
scroll to position [40, 0]
click at [263, 171] on div "Apply the software's critical path analysis to identify essential tasks." at bounding box center [203, 172] width 214 height 14
click at [96, 164] on input "d. Apply the software's critical path analysis to identify essential tasks." at bounding box center [96, 161] width 0 height 4
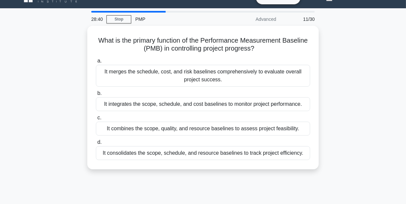
scroll to position [0, 0]
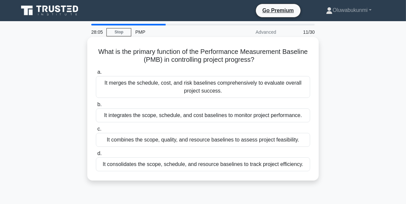
click at [212, 113] on div "It integrates the scope, schedule, and cost baselines to monitor project perfor…" at bounding box center [203, 116] width 214 height 14
click at [96, 107] on input "b. It integrates the scope, schedule, and cost baselines to monitor project per…" at bounding box center [96, 105] width 0 height 4
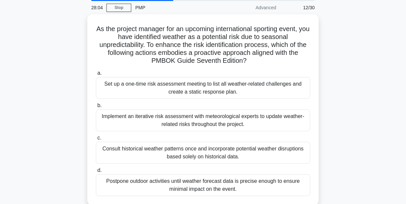
scroll to position [35, 0]
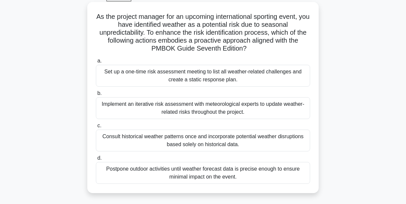
click at [157, 104] on div "Implement an iterative risk assessment with meteorological experts to update we…" at bounding box center [203, 108] width 214 height 22
click at [96, 96] on input "b. Implement an iterative risk assessment with meteorological experts to update…" at bounding box center [96, 93] width 0 height 4
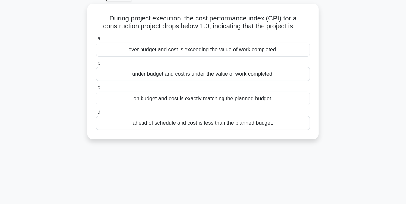
scroll to position [0, 0]
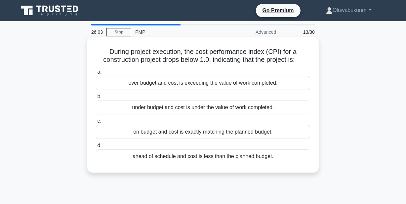
click at [163, 81] on div "over budget and cost is exceeding the value of work completed." at bounding box center [203, 83] width 214 height 14
click at [96, 74] on input "a. over budget and cost is exceeding the value of work completed." at bounding box center [96, 72] width 0 height 4
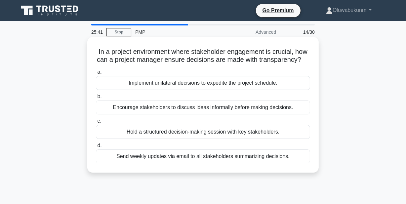
click at [173, 139] on div "Hold a structured decision-making session with key stakeholders." at bounding box center [203, 132] width 214 height 14
click at [96, 123] on input "c. Hold a structured decision-making session with key stakeholders." at bounding box center [96, 121] width 0 height 4
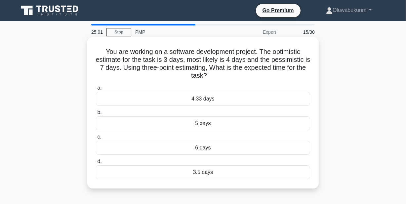
click at [215, 100] on div "4.33 days" at bounding box center [203, 99] width 214 height 14
click at [96, 90] on input "a. 4.33 days" at bounding box center [96, 88] width 0 height 4
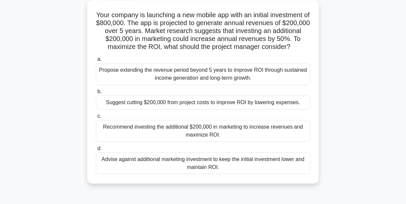
scroll to position [40, 0]
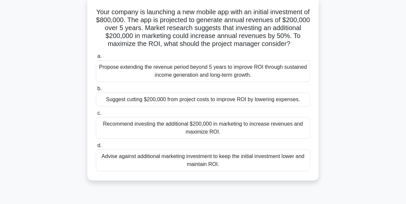
click at [194, 132] on div "Recommend investing the additional $200,000 in marketing to increase revenues a…" at bounding box center [203, 128] width 214 height 22
click at [96, 115] on input "c. Recommend investing the additional $200,000 in marketing to increase revenue…" at bounding box center [96, 113] width 0 height 4
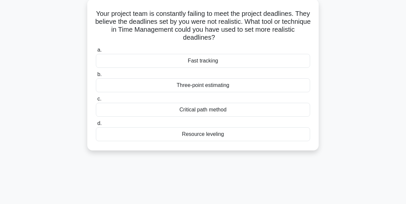
scroll to position [0, 0]
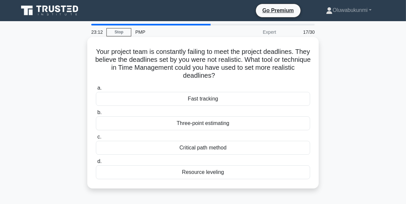
drag, startPoint x: 180, startPoint y: 123, endPoint x: 122, endPoint y: 113, distance: 59.3
click at [122, 113] on label "b. Three-point estimating" at bounding box center [203, 120] width 214 height 22
click at [216, 124] on div "Three-point estimating" at bounding box center [203, 123] width 214 height 14
click at [96, 115] on input "b. Three-point estimating" at bounding box center [96, 112] width 0 height 4
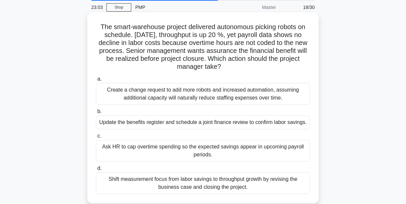
scroll to position [30, 0]
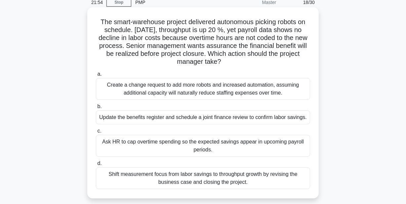
click at [232, 119] on div "Update the benefits register and schedule a joint finance review to confirm lab…" at bounding box center [203, 117] width 214 height 14
click at [96, 109] on input "b. Update the benefits register and schedule a joint finance review to confirm …" at bounding box center [96, 107] width 0 height 4
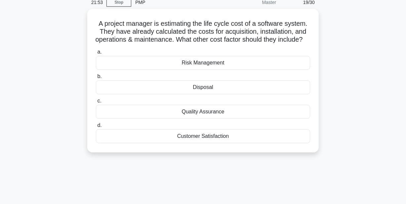
scroll to position [0, 0]
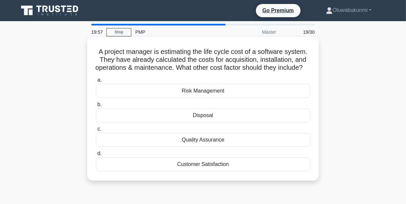
click at [168, 97] on div "Risk Management" at bounding box center [203, 91] width 214 height 14
click at [96, 82] on input "a. Risk Management" at bounding box center [96, 80] width 0 height 4
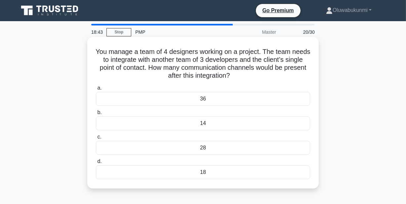
click at [209, 126] on div "14" at bounding box center [203, 123] width 214 height 14
click at [96, 115] on input "b. 14" at bounding box center [96, 112] width 0 height 4
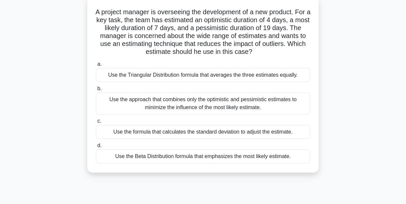
scroll to position [35, 0]
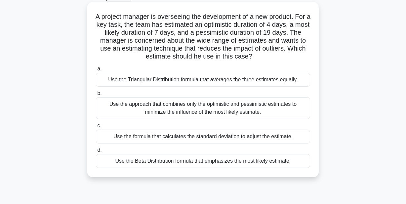
click at [222, 159] on div "Use the Beta Distribution formula that emphasizes the most likely estimate." at bounding box center [203, 161] width 214 height 14
click at [96, 153] on input "d. Use the Beta Distribution formula that emphasizes the most likely estimate." at bounding box center [96, 150] width 0 height 4
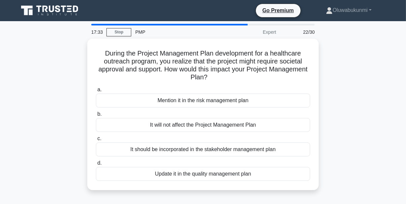
scroll to position [5, 0]
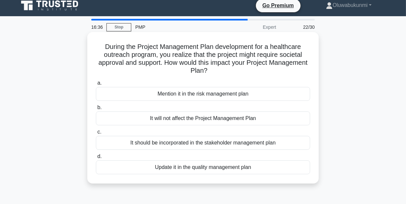
click at [275, 97] on div "Mention it in the risk management plan" at bounding box center [203, 94] width 214 height 14
click at [96, 85] on input "a. Mention it in the risk management plan" at bounding box center [96, 83] width 0 height 4
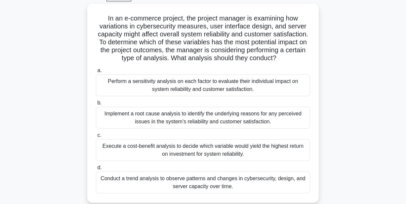
scroll to position [40, 0]
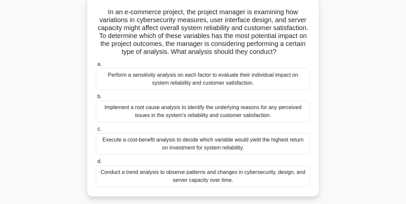
click at [199, 88] on div "Perform a sensitivity analysis on each factor to evaluate their individual impa…" at bounding box center [203, 79] width 214 height 22
click at [96, 66] on input "a. Perform a sensitivity analysis on each factor to evaluate their individual i…" at bounding box center [96, 64] width 0 height 4
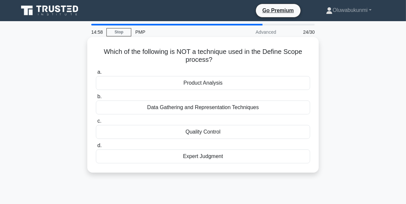
scroll to position [0, 0]
click at [230, 128] on div "Quality Control" at bounding box center [203, 132] width 214 height 14
click at [96, 123] on input "c. Quality Control" at bounding box center [96, 121] width 0 height 4
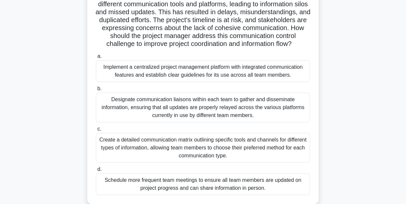
scroll to position [75, 0]
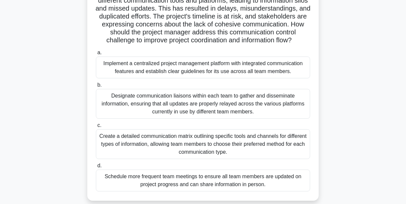
click at [220, 76] on div "Implement a centralized project management platform with integrated communicati…" at bounding box center [203, 68] width 214 height 22
click at [96, 55] on input "a. Implement a centralized project management platform with integrated communic…" at bounding box center [96, 53] width 0 height 4
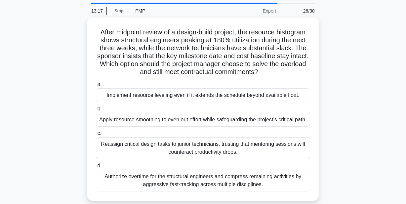
scroll to position [20, 0]
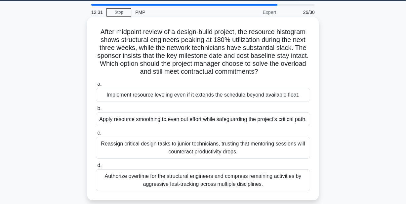
click at [186, 120] on div "Apply resource smoothing to even out effort while safeguarding the project’s cr…" at bounding box center [203, 119] width 214 height 14
click at [96, 111] on input "b. Apply resource smoothing to even out effort while safeguarding the project’s…" at bounding box center [96, 109] width 0 height 4
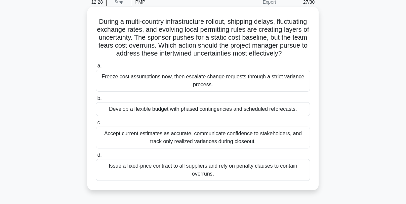
scroll to position [30, 0]
click at [117, 116] on div "Develop a flexible budget with phased contingencies and scheduled reforecasts." at bounding box center [203, 110] width 214 height 14
click at [96, 101] on input "b. Develop a flexible budget with phased contingencies and scheduled reforecast…" at bounding box center [96, 99] width 0 height 4
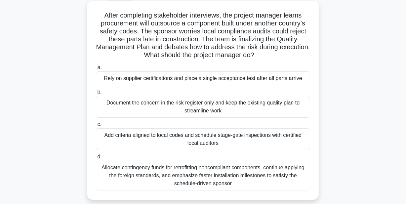
scroll to position [40, 0]
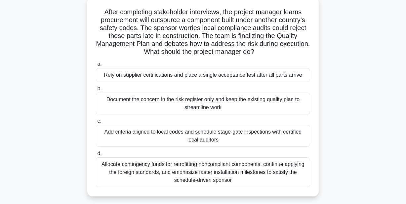
click at [243, 140] on div "Add criteria aligned to local codes and schedule stage-gate inspections with ce…" at bounding box center [203, 136] width 214 height 22
click at [96, 123] on input "c. Add criteria aligned to local codes and schedule stage-gate inspections with…" at bounding box center [96, 121] width 0 height 4
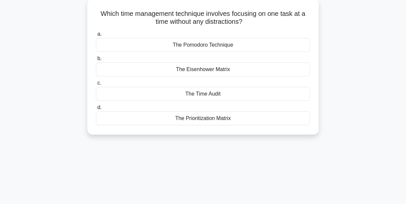
scroll to position [0, 0]
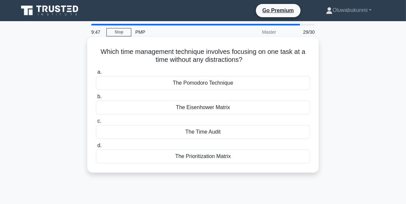
click at [212, 86] on div "The Pomodoro Technique" at bounding box center [203, 83] width 214 height 14
click at [96, 74] on input "a. The Pomodoro Technique" at bounding box center [96, 72] width 0 height 4
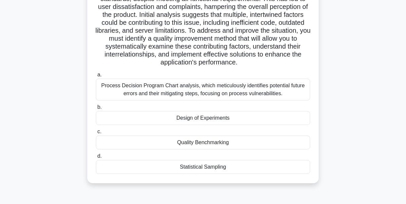
scroll to position [70, 0]
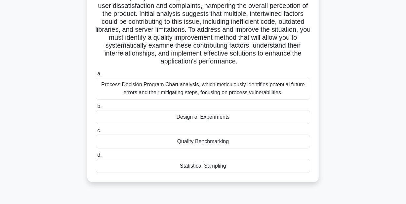
click at [192, 149] on div "Quality Benchmarking" at bounding box center [203, 142] width 214 height 14
click at [96, 133] on input "c. Quality Benchmarking" at bounding box center [96, 131] width 0 height 4
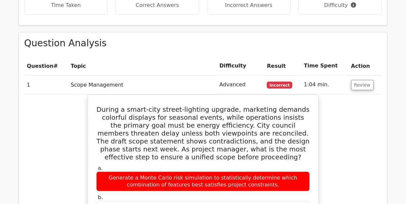
scroll to position [731, 0]
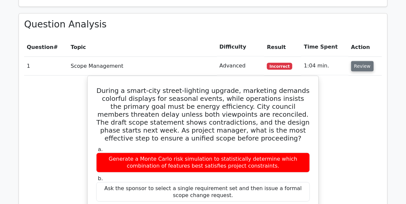
click at [359, 61] on button "Review" at bounding box center [362, 66] width 22 height 10
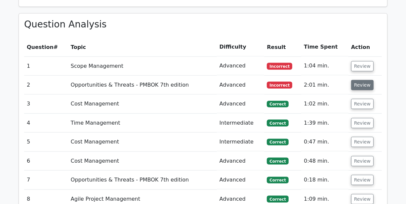
click at [360, 80] on button "Review" at bounding box center [362, 85] width 22 height 10
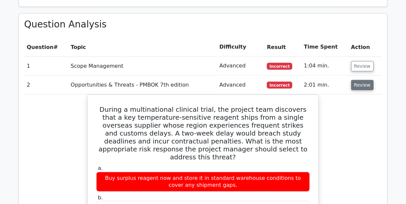
click at [357, 80] on button "Review" at bounding box center [362, 85] width 22 height 10
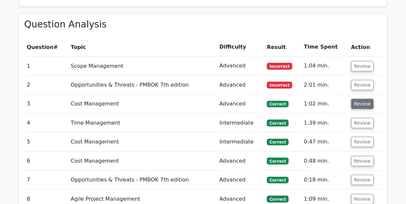
click at [356, 99] on button "Review" at bounding box center [362, 104] width 22 height 10
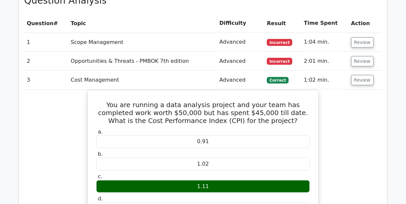
scroll to position [782, 0]
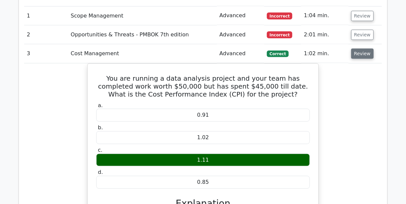
click at [359, 49] on button "Review" at bounding box center [362, 54] width 22 height 10
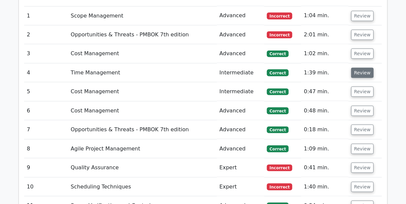
click at [359, 68] on button "Review" at bounding box center [362, 73] width 22 height 10
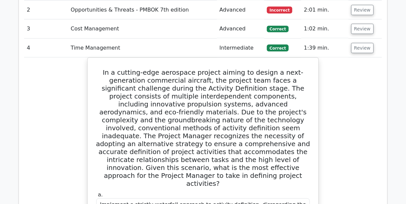
scroll to position [802, 0]
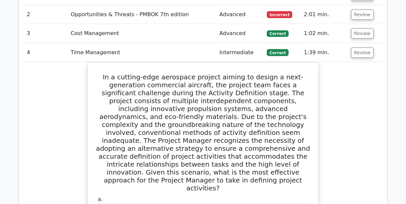
click at [358, 43] on td "Review" at bounding box center [365, 52] width 33 height 19
click at [358, 48] on button "Review" at bounding box center [362, 53] width 22 height 10
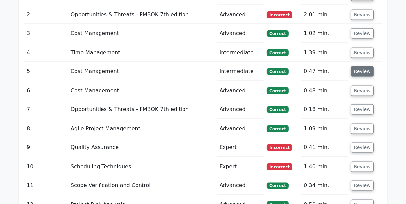
click at [361, 66] on button "Review" at bounding box center [362, 71] width 22 height 10
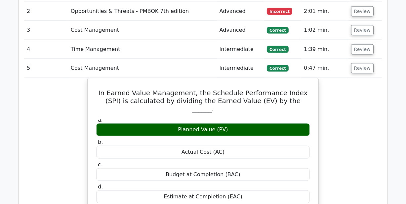
scroll to position [807, 0]
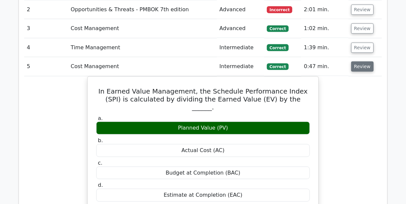
click at [354, 62] on button "Review" at bounding box center [362, 67] width 22 height 10
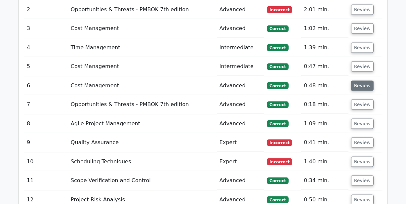
click at [358, 81] on button "Review" at bounding box center [362, 86] width 22 height 10
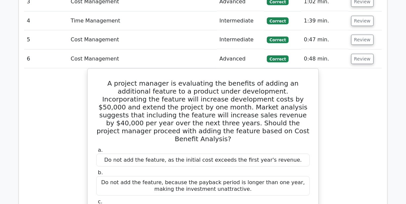
scroll to position [817, 0]
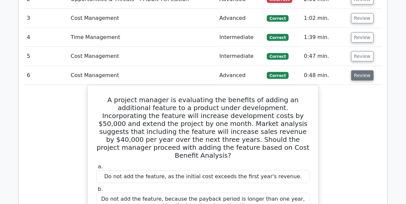
click at [355, 70] on button "Review" at bounding box center [362, 75] width 22 height 10
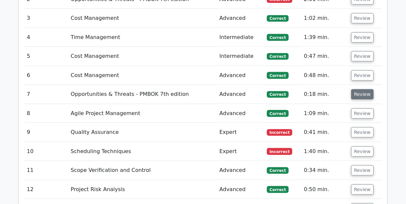
click at [356, 89] on button "Review" at bounding box center [362, 94] width 22 height 10
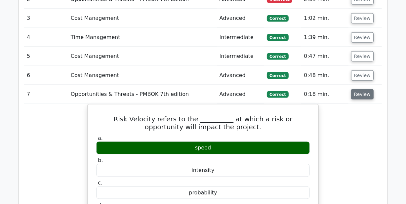
click at [358, 89] on button "Review" at bounding box center [362, 94] width 22 height 10
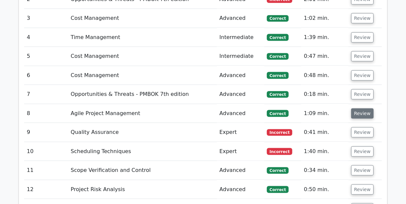
click at [359, 109] on button "Review" at bounding box center [362, 114] width 22 height 10
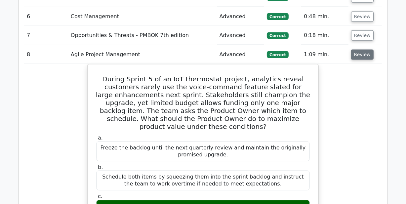
scroll to position [877, 0]
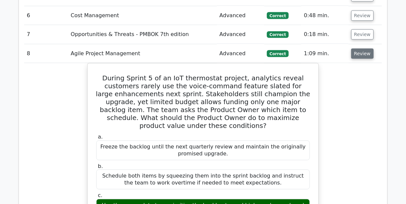
click at [360, 49] on button "Review" at bounding box center [362, 54] width 22 height 10
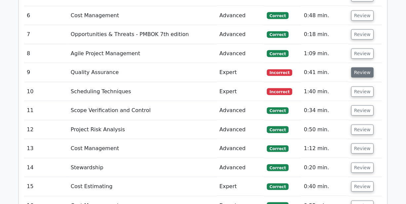
click at [362, 67] on button "Review" at bounding box center [362, 72] width 22 height 10
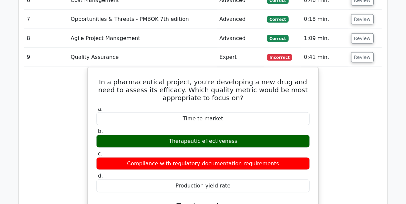
scroll to position [897, 0]
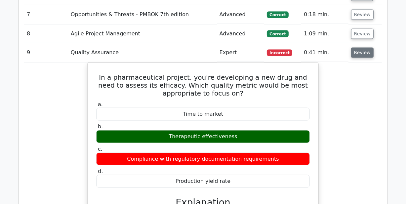
click at [363, 48] on button "Review" at bounding box center [362, 53] width 22 height 10
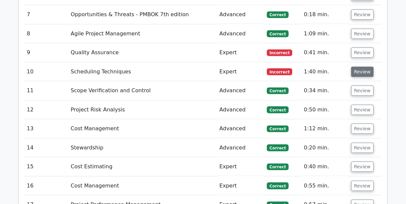
click at [361, 67] on button "Review" at bounding box center [362, 72] width 22 height 10
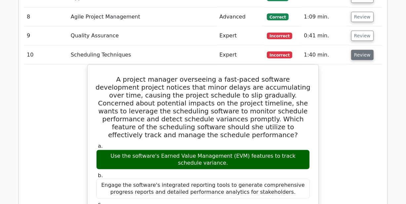
scroll to position [922, 0]
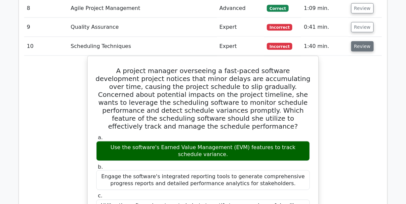
click at [362, 41] on button "Review" at bounding box center [362, 46] width 22 height 10
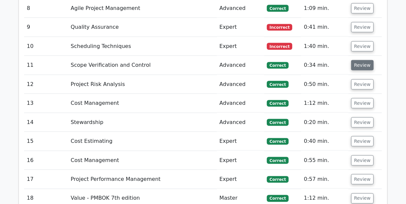
click at [359, 60] on button "Review" at bounding box center [362, 65] width 22 height 10
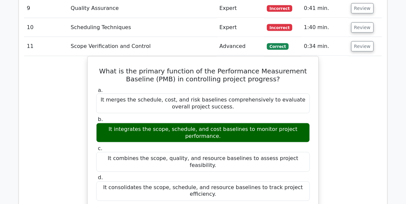
scroll to position [947, 0]
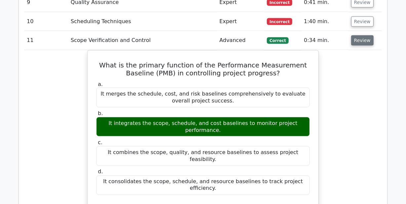
click at [361, 35] on button "Review" at bounding box center [362, 40] width 22 height 10
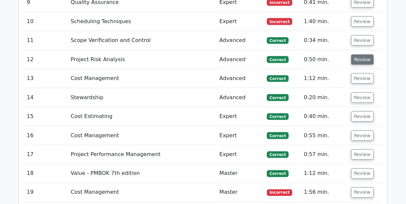
click at [361, 55] on button "Review" at bounding box center [362, 60] width 22 height 10
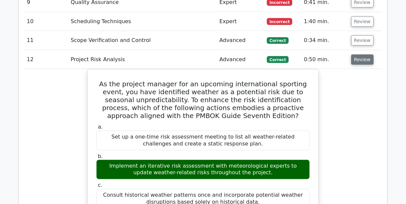
click at [353, 55] on button "Review" at bounding box center [362, 60] width 22 height 10
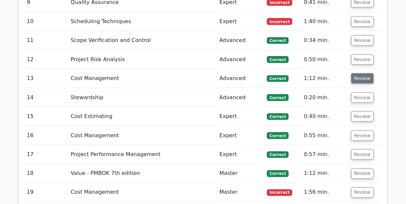
click at [353, 73] on button "Review" at bounding box center [362, 78] width 22 height 10
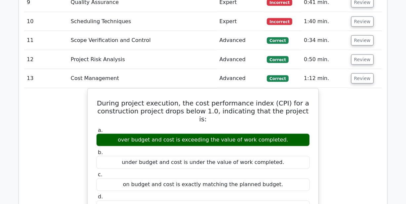
scroll to position [952, 0]
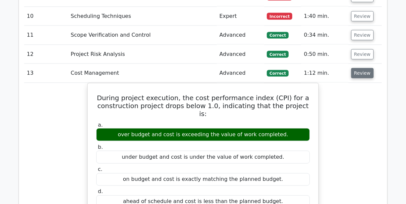
click at [367, 68] on button "Review" at bounding box center [362, 73] width 22 height 10
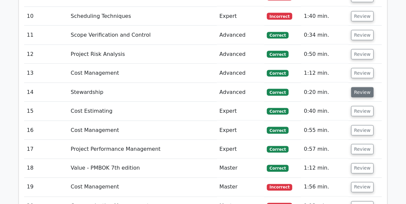
click at [359, 87] on button "Review" at bounding box center [362, 92] width 22 height 10
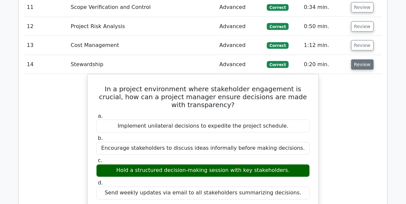
scroll to position [987, 0]
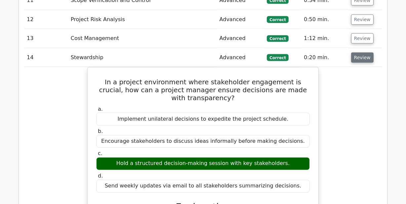
click at [368, 53] on button "Review" at bounding box center [362, 58] width 22 height 10
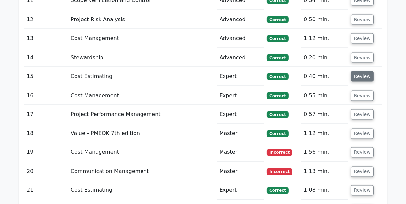
click at [364, 71] on button "Review" at bounding box center [362, 76] width 22 height 10
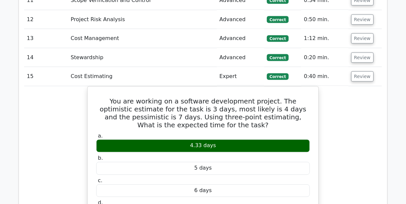
scroll to position [992, 0]
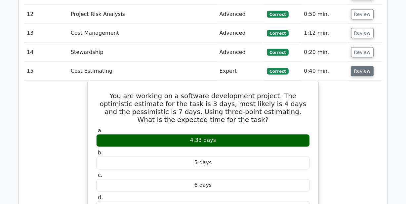
click at [361, 66] on button "Review" at bounding box center [362, 71] width 22 height 10
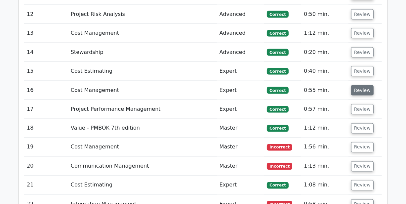
click at [360, 85] on button "Review" at bounding box center [362, 90] width 22 height 10
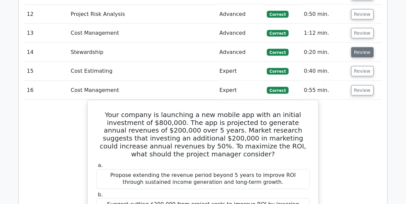
click at [362, 47] on button "Review" at bounding box center [362, 52] width 22 height 10
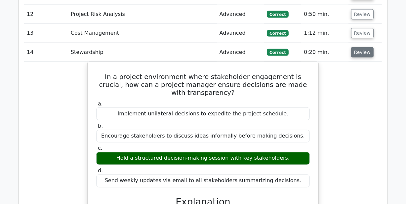
click at [362, 47] on button "Review" at bounding box center [362, 52] width 22 height 10
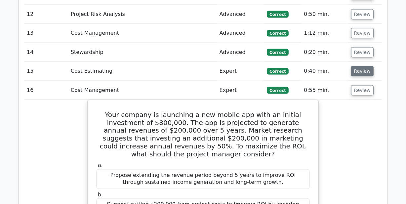
click at [360, 66] on button "Review" at bounding box center [362, 71] width 22 height 10
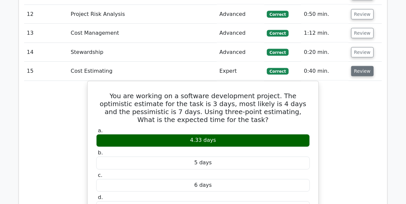
click at [352, 66] on button "Review" at bounding box center [362, 71] width 22 height 10
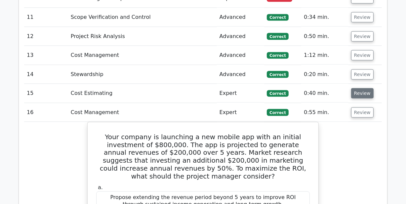
scroll to position [967, 0]
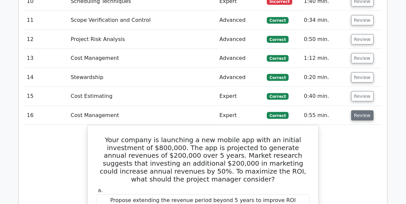
click at [358, 110] on button "Review" at bounding box center [362, 115] width 22 height 10
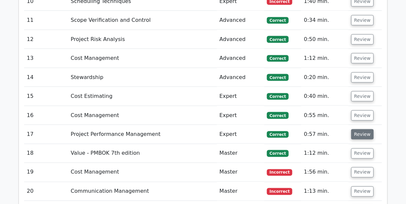
click at [359, 129] on button "Review" at bounding box center [362, 134] width 22 height 10
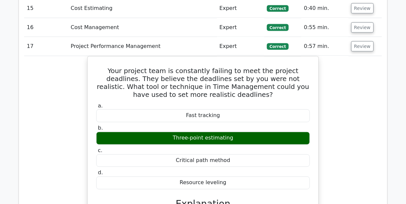
scroll to position [1012, 0]
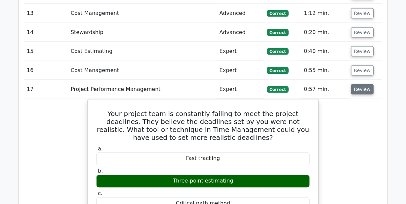
click at [365, 84] on button "Review" at bounding box center [362, 89] width 22 height 10
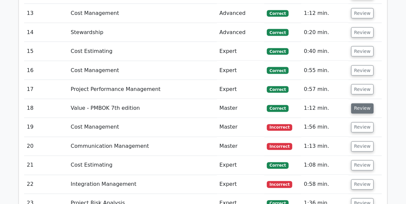
click at [362, 104] on button "Review" at bounding box center [362, 109] width 22 height 10
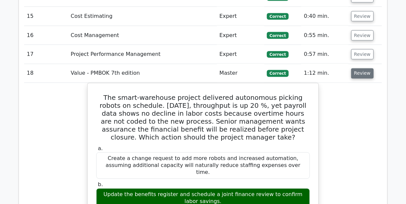
scroll to position [1068, 0]
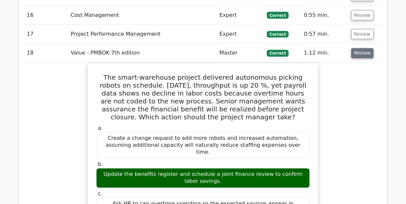
click at [360, 48] on button "Review" at bounding box center [362, 53] width 22 height 10
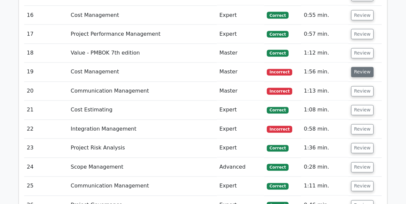
click at [360, 67] on button "Review" at bounding box center [362, 72] width 22 height 10
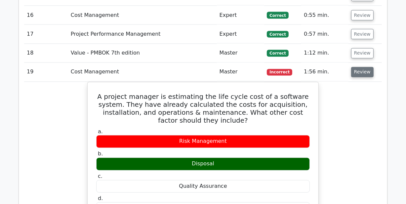
click at [365, 67] on button "Review" at bounding box center [362, 72] width 22 height 10
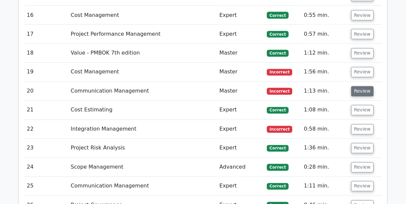
click at [360, 86] on button "Review" at bounding box center [362, 91] width 22 height 10
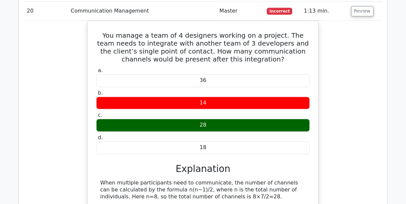
scroll to position [1092, 0]
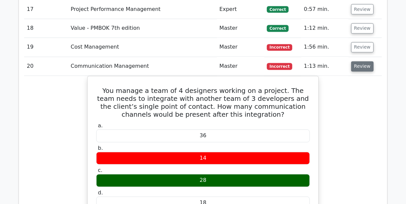
click at [356, 62] on button "Review" at bounding box center [362, 67] width 22 height 10
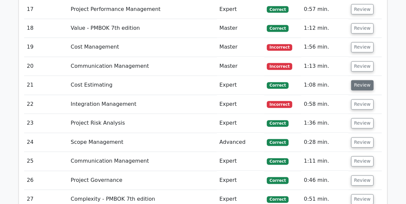
click at [357, 80] on button "Review" at bounding box center [362, 85] width 22 height 10
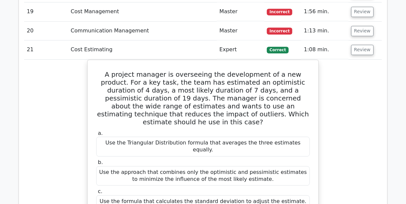
scroll to position [1128, 0]
click at [361, 45] on button "Review" at bounding box center [362, 50] width 22 height 10
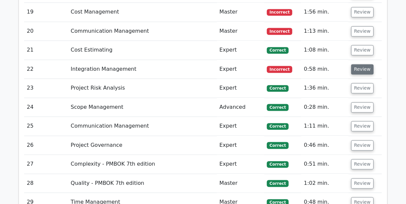
click at [360, 64] on button "Review" at bounding box center [362, 69] width 22 height 10
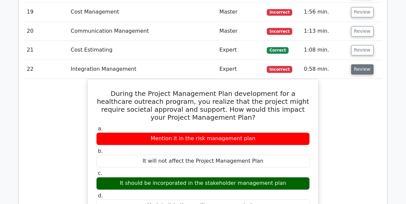
click at [361, 64] on button "Review" at bounding box center [362, 69] width 22 height 10
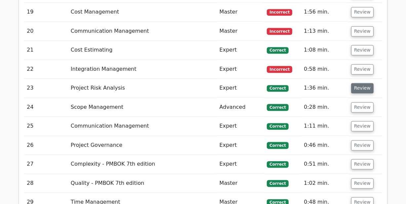
click at [362, 83] on button "Review" at bounding box center [362, 88] width 22 height 10
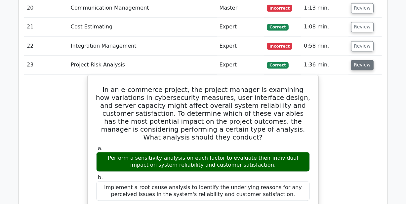
scroll to position [1153, 0]
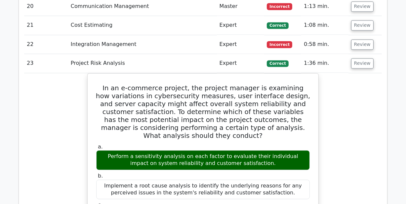
click at [363, 54] on td "Review" at bounding box center [365, 63] width 33 height 19
click at [362, 58] on button "Review" at bounding box center [362, 63] width 22 height 10
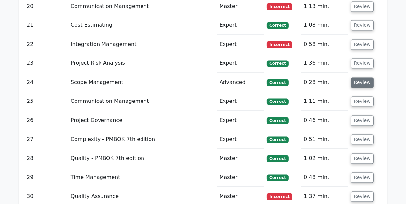
click at [360, 77] on button "Review" at bounding box center [362, 82] width 22 height 10
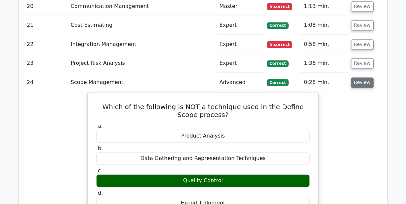
click at [360, 77] on button "Review" at bounding box center [362, 82] width 22 height 10
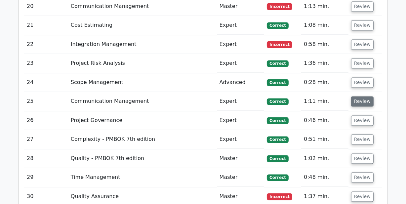
click at [359, 96] on button "Review" at bounding box center [362, 101] width 22 height 10
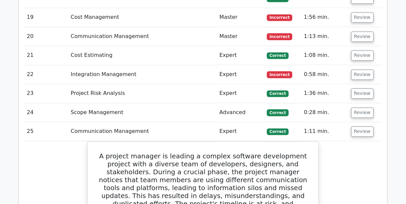
scroll to position [1118, 0]
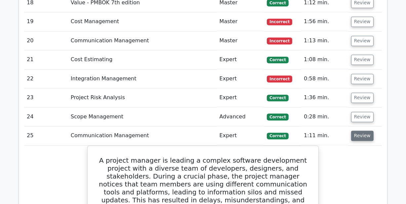
click at [357, 131] on button "Review" at bounding box center [362, 136] width 22 height 10
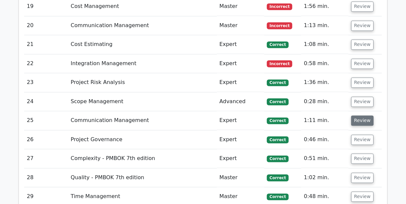
scroll to position [1138, 0]
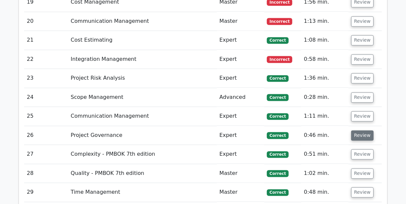
click at [357, 130] on button "Review" at bounding box center [362, 135] width 22 height 10
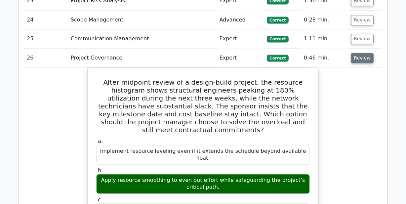
scroll to position [1218, 0]
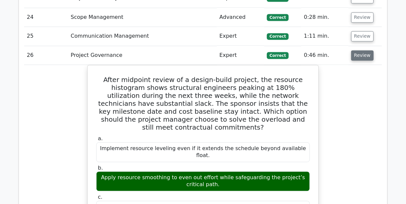
click at [355, 50] on button "Review" at bounding box center [362, 55] width 22 height 10
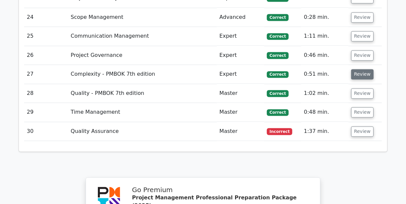
click at [354, 69] on button "Review" at bounding box center [362, 74] width 22 height 10
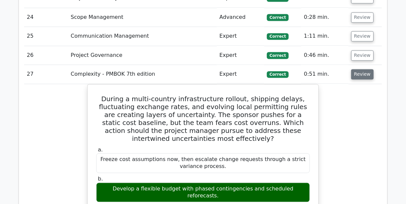
click at [354, 69] on button "Review" at bounding box center [362, 74] width 22 height 10
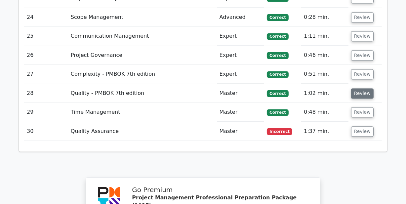
click at [355, 88] on button "Review" at bounding box center [362, 93] width 22 height 10
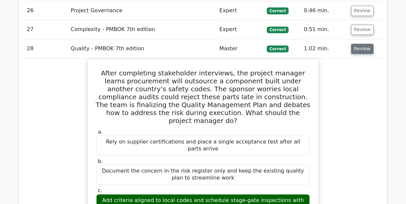
scroll to position [1263, 0]
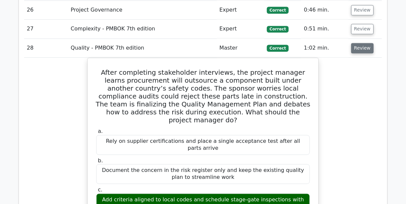
click at [360, 43] on button "Review" at bounding box center [362, 48] width 22 height 10
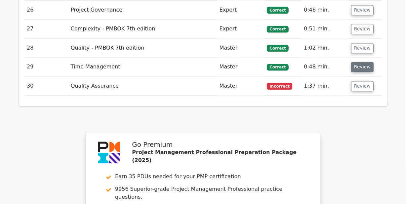
click at [359, 62] on button "Review" at bounding box center [362, 67] width 22 height 10
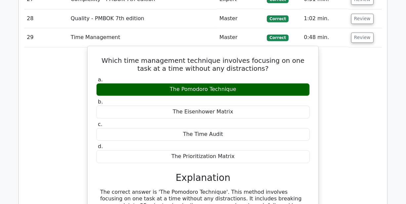
scroll to position [1278, 0]
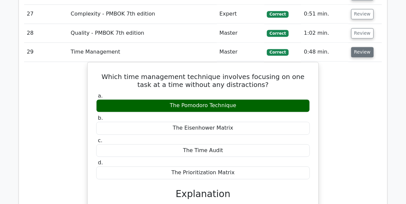
click at [357, 47] on button "Review" at bounding box center [362, 52] width 22 height 10
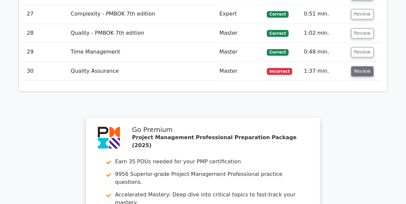
click at [357, 66] on button "Review" at bounding box center [362, 71] width 22 height 10
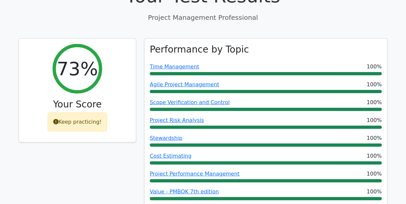
scroll to position [262, 0]
